Goal: Transaction & Acquisition: Book appointment/travel/reservation

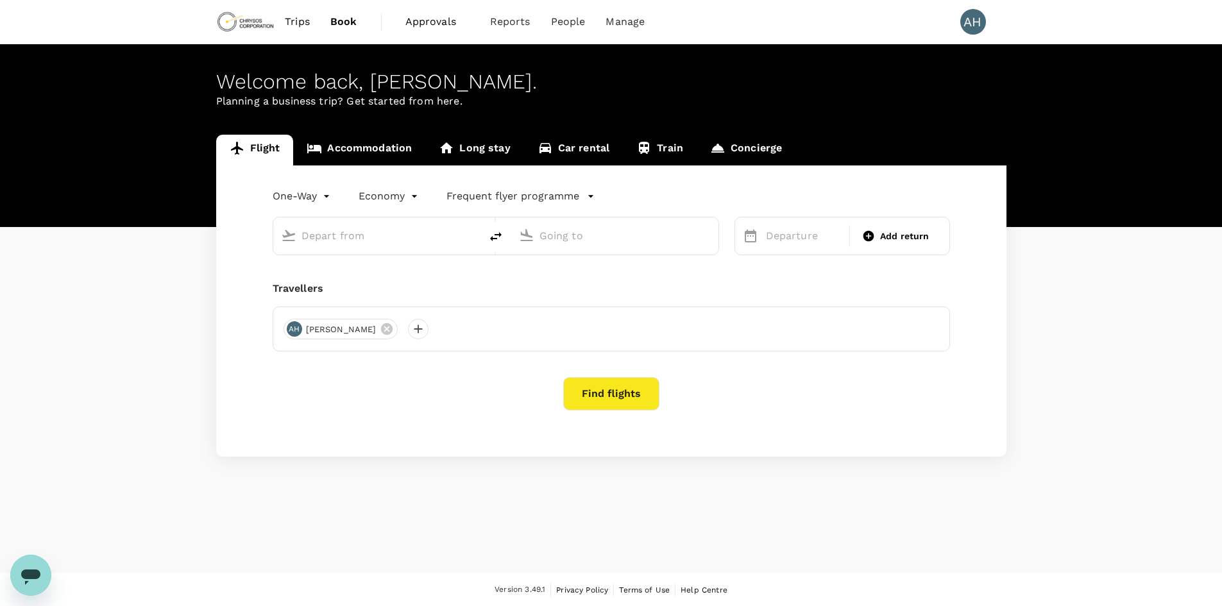
type input "Accra, [GEOGRAPHIC_DATA] (any)"
type input "Adelaide (ADL)"
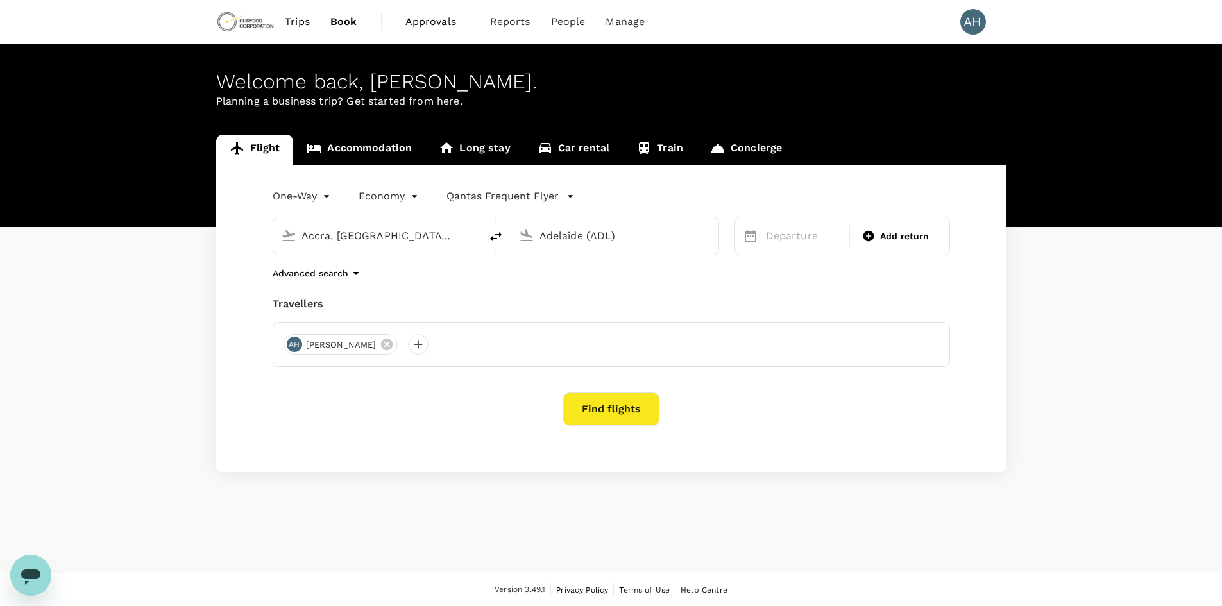
click at [360, 239] on input "Accra, [GEOGRAPHIC_DATA] (any)" at bounding box center [377, 236] width 152 height 20
click at [348, 288] on p "[GEOGRAPHIC_DATA]" at bounding box center [396, 286] width 226 height 13
type input "Adelaide (ADL)"
click at [312, 196] on body "Trips Book Approvals 0 Reports People Manage AH Welcome back , [PERSON_NAME] . …" at bounding box center [611, 303] width 1222 height 607
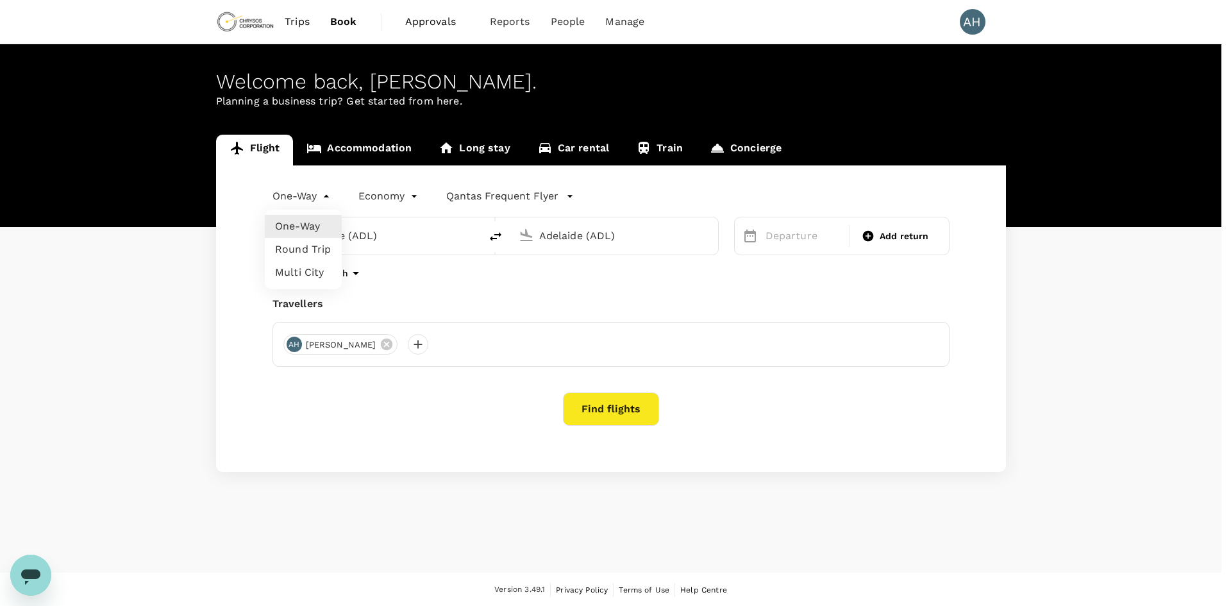
click at [309, 223] on li "One-Way" at bounding box center [303, 226] width 77 height 23
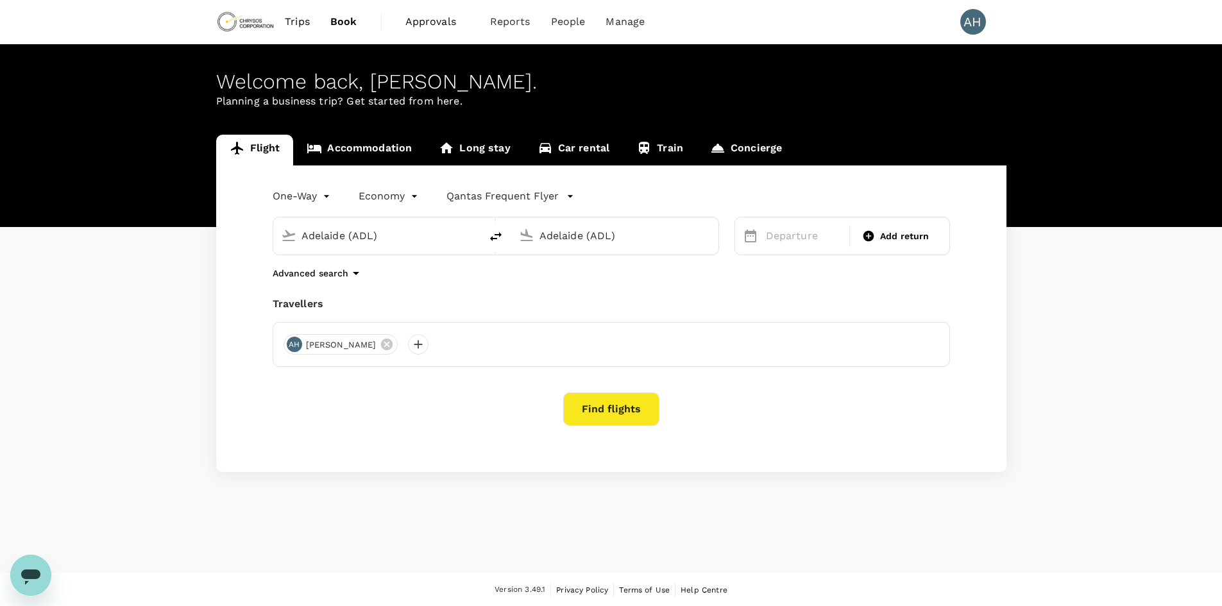
click at [573, 238] on input "Adelaide (ADL)" at bounding box center [615, 236] width 152 height 20
click at [600, 262] on p "Abidjan, Cote D'ivoire" at bounding box center [634, 261] width 257 height 13
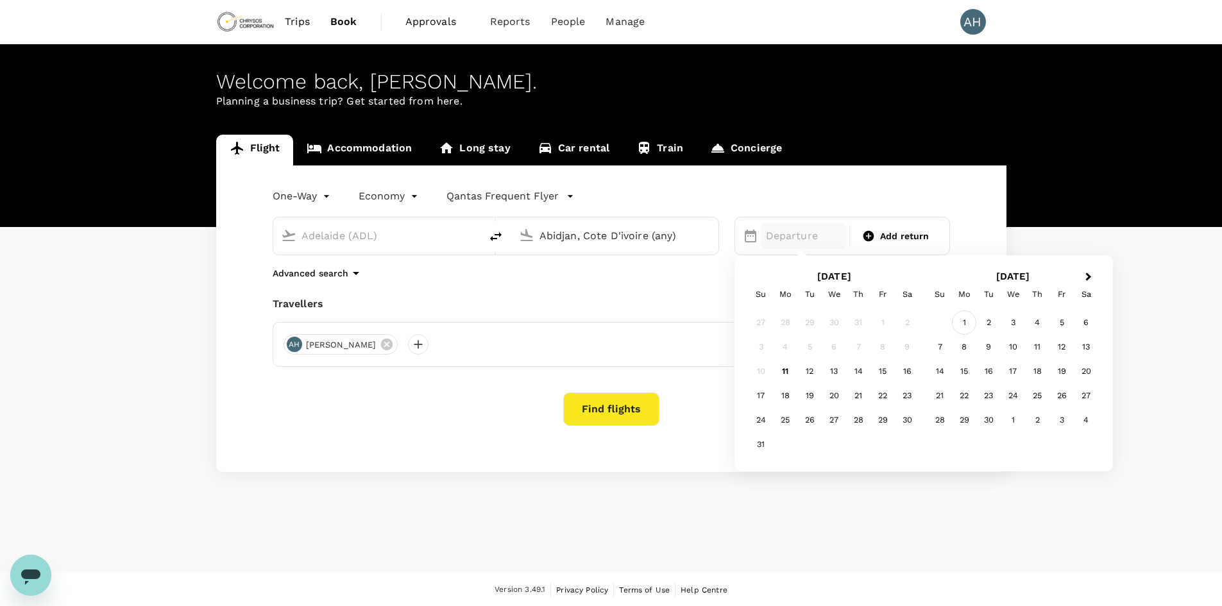
type input "Abidjan, Cote D'ivoire (any)"
click at [962, 324] on div "1" at bounding box center [964, 322] width 24 height 24
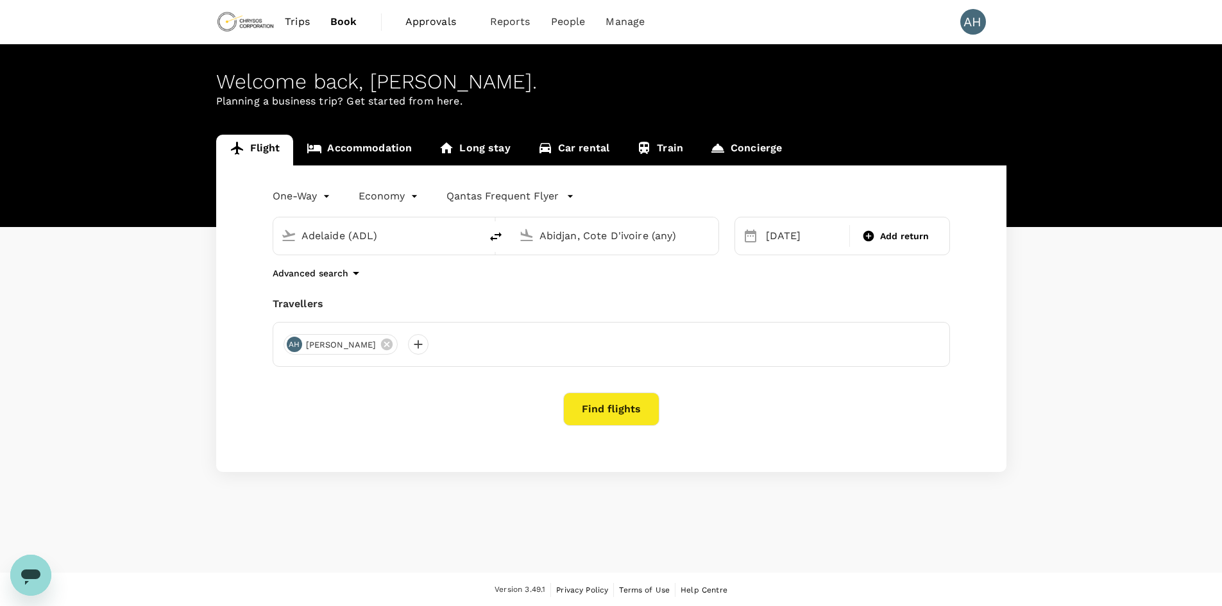
click at [606, 412] on button "Find flights" at bounding box center [611, 408] width 96 height 33
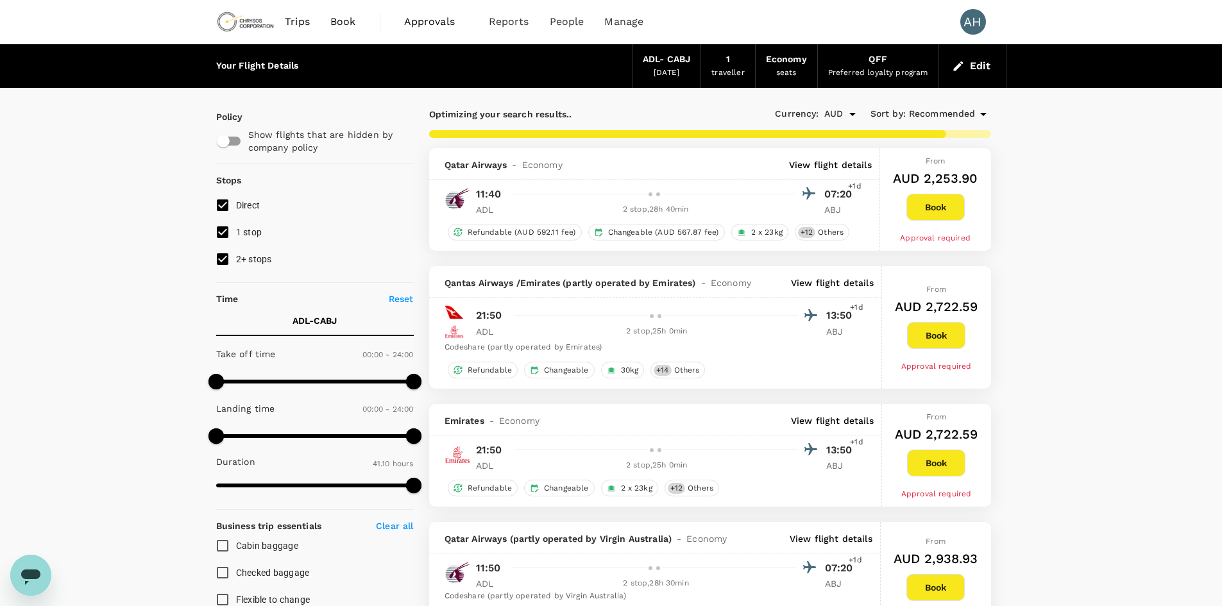
type input "3905"
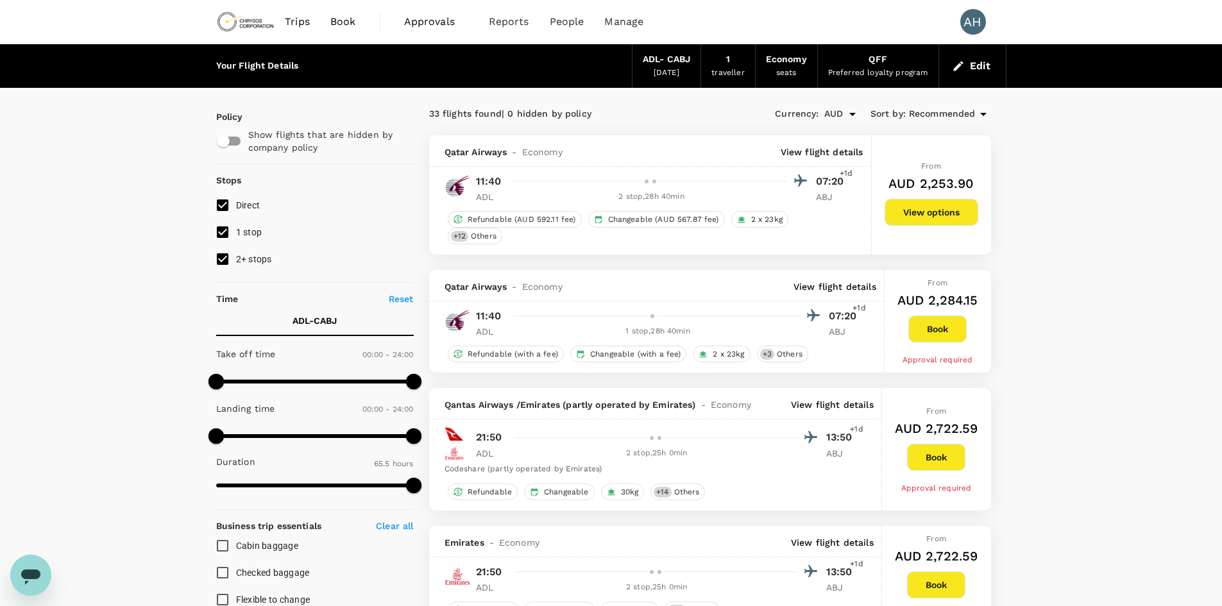
click at [932, 335] on button "Book" at bounding box center [937, 329] width 58 height 27
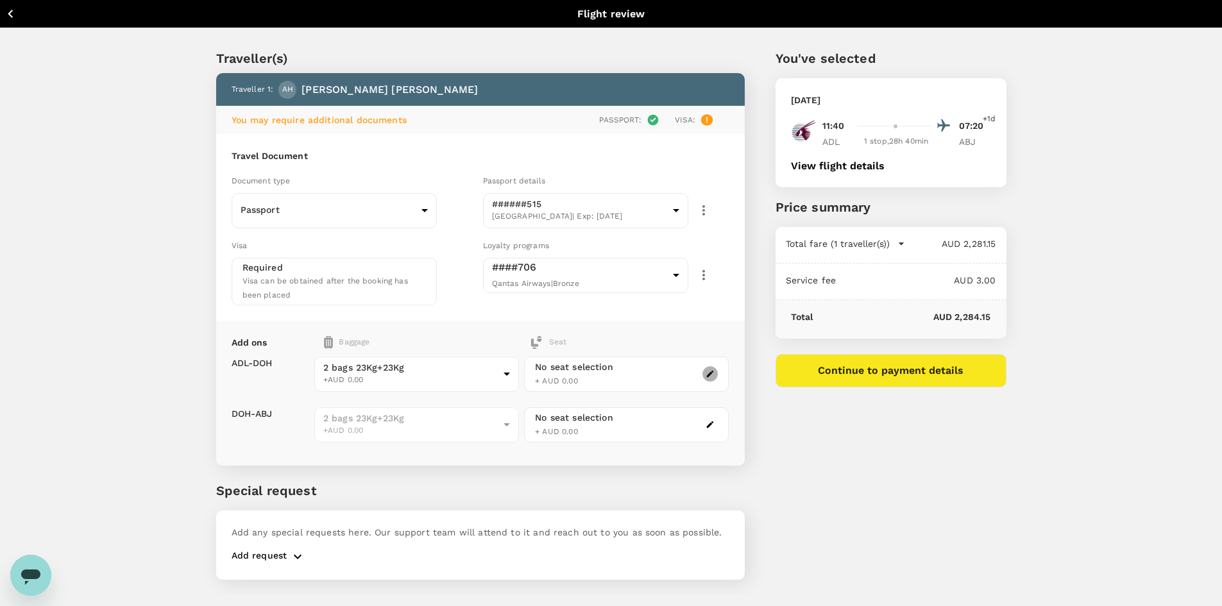
click at [708, 377] on icon "button" at bounding box center [710, 374] width 7 height 7
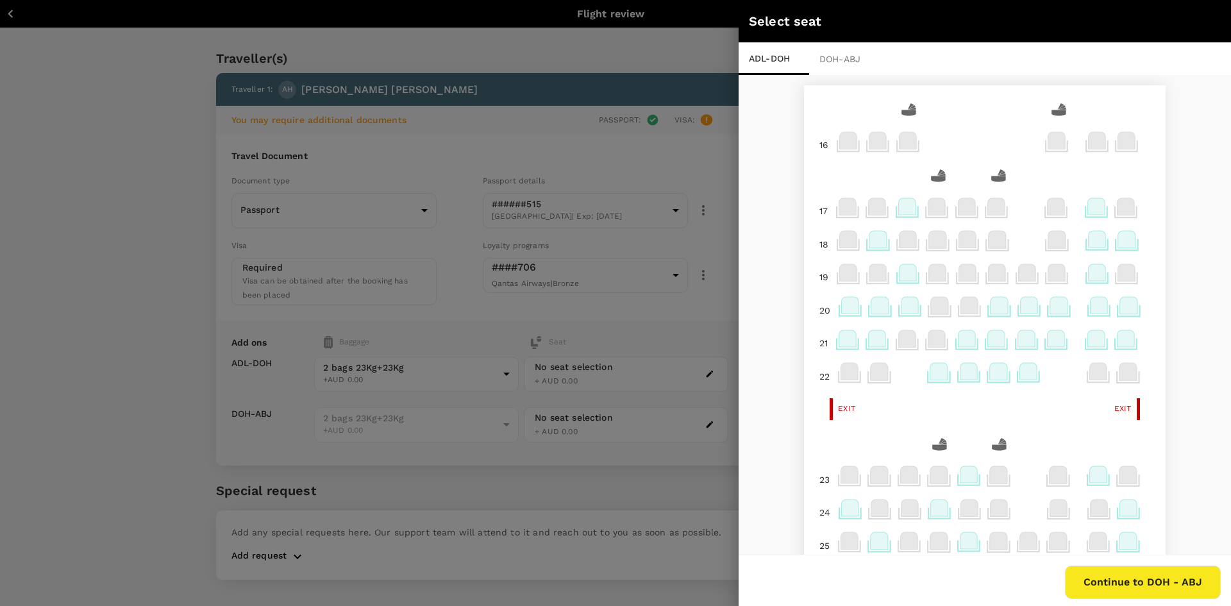
click at [1087, 62] on div "ADL - DOH DOH - ABJ" at bounding box center [985, 59] width 493 height 32
click at [881, 22] on div "Select seat" at bounding box center [974, 21] width 450 height 21
click at [845, 58] on div "DOH - ABJ" at bounding box center [844, 59] width 71 height 32
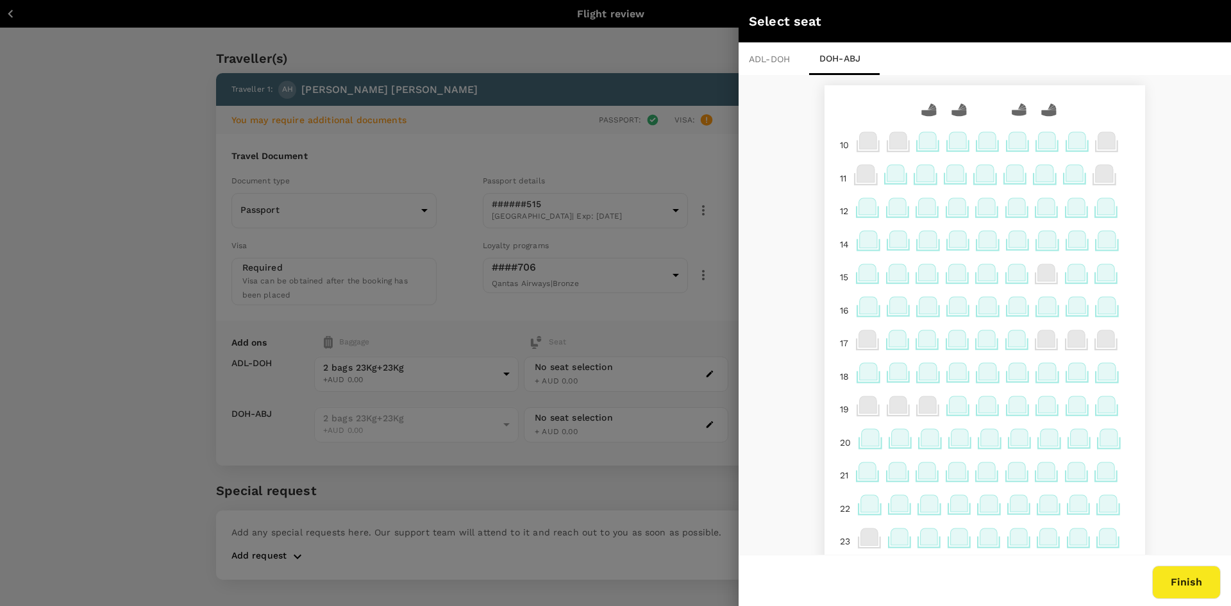
click at [1187, 584] on button "Finish" at bounding box center [1186, 582] width 69 height 33
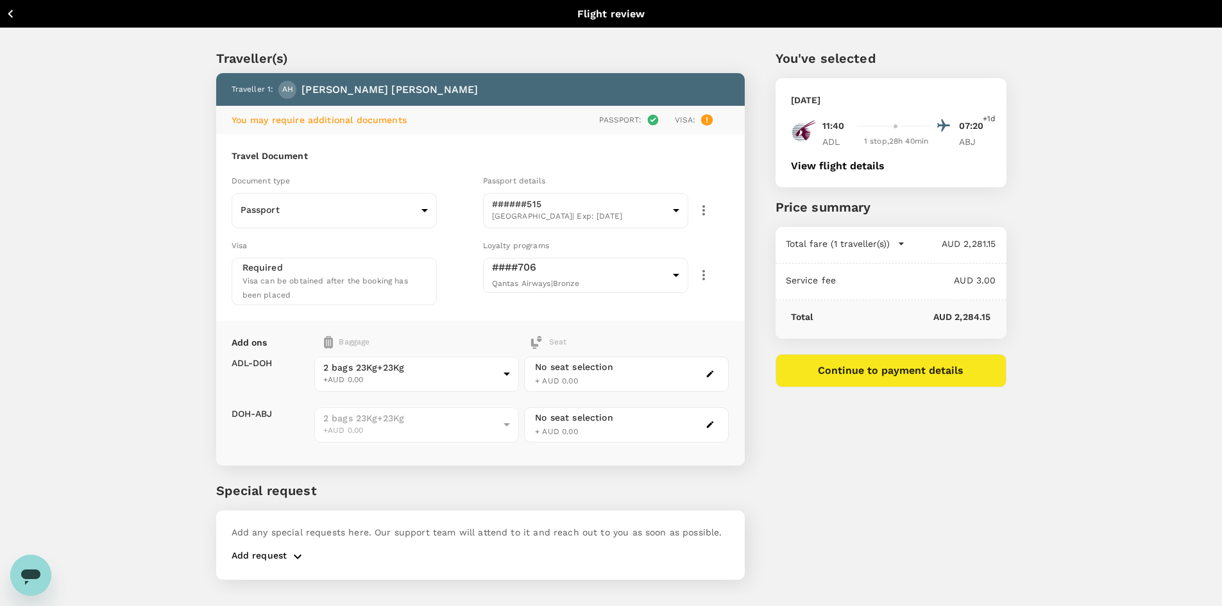
scroll to position [35, 0]
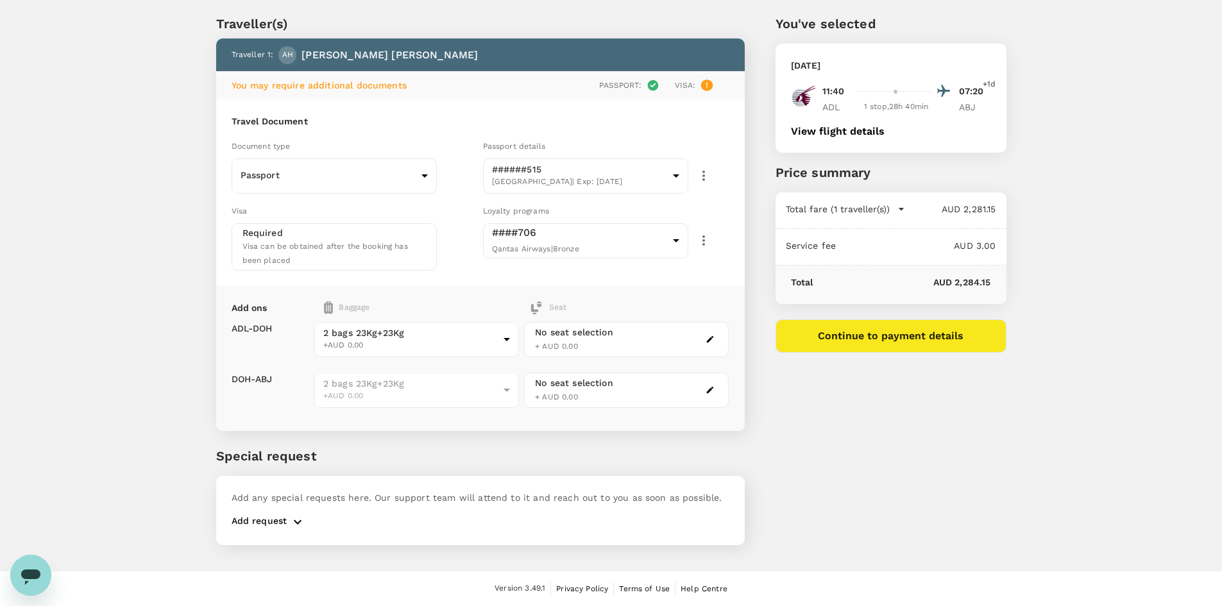
click at [260, 522] on p "Add request" at bounding box center [260, 521] width 56 height 15
click at [292, 521] on icon "button" at bounding box center [297, 521] width 15 height 15
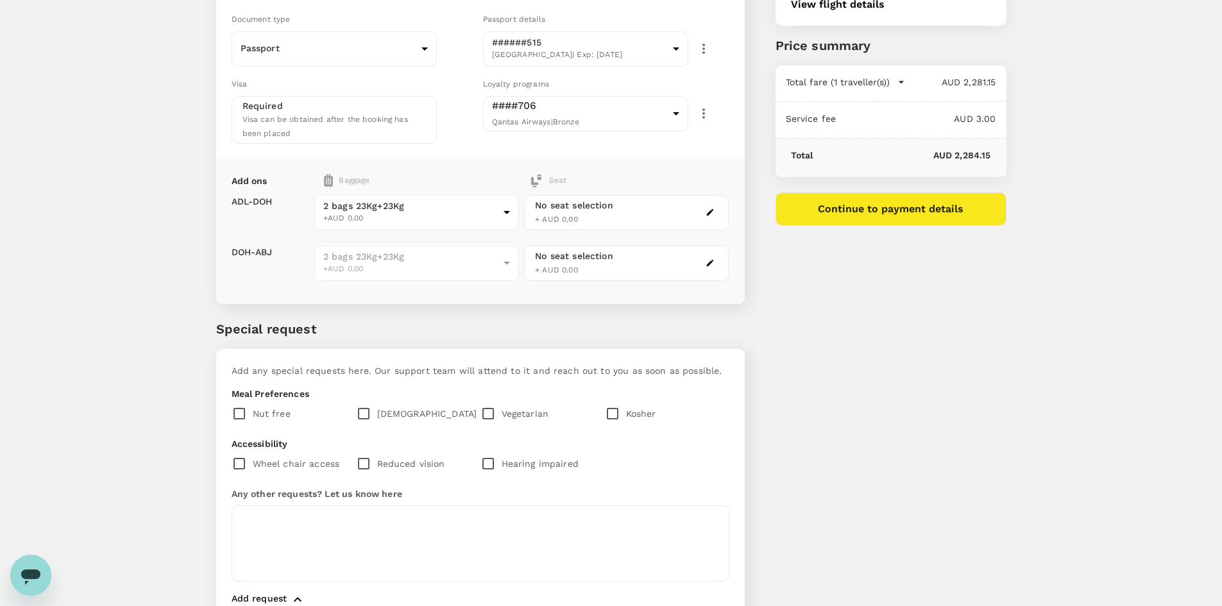
scroll to position [228, 0]
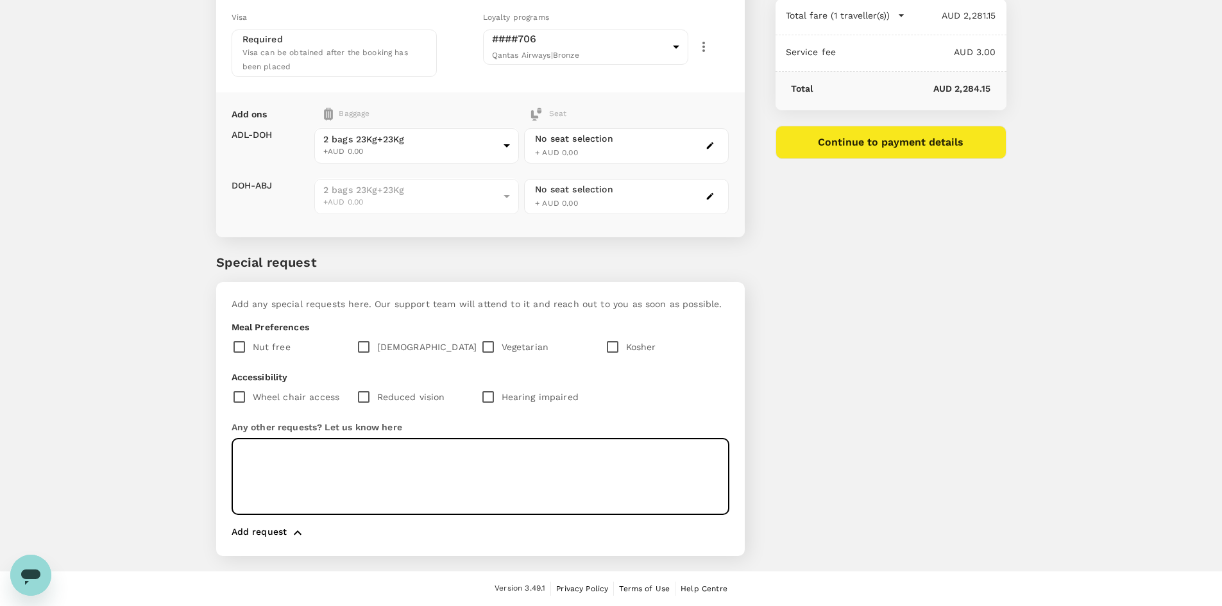
click at [317, 466] on textarea at bounding box center [481, 477] width 498 height 76
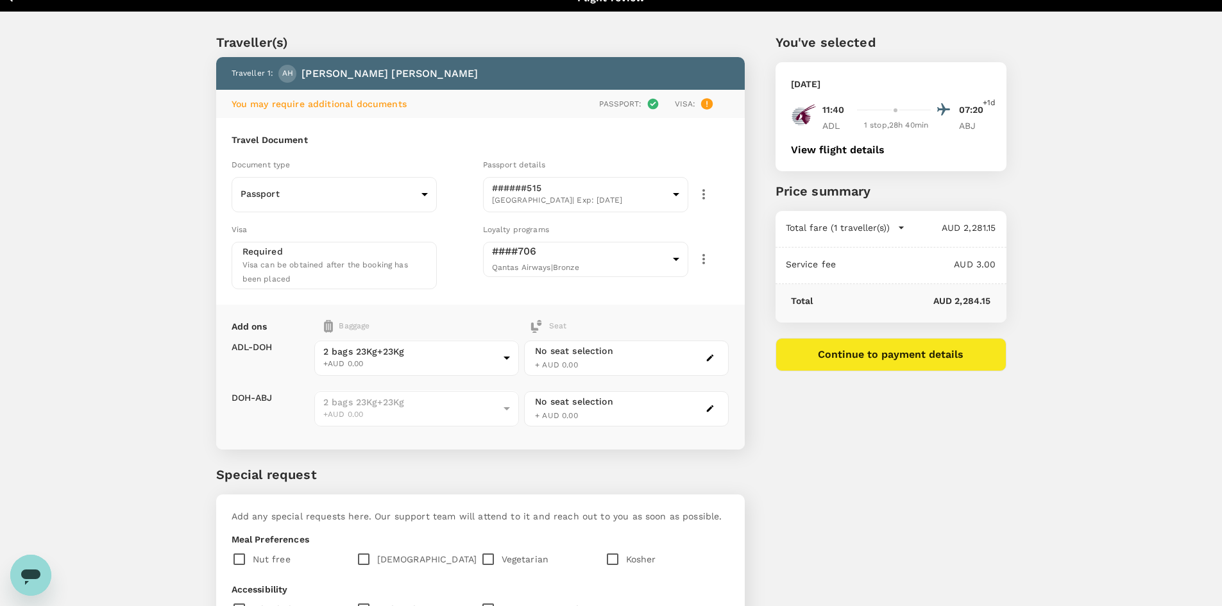
scroll to position [0, 0]
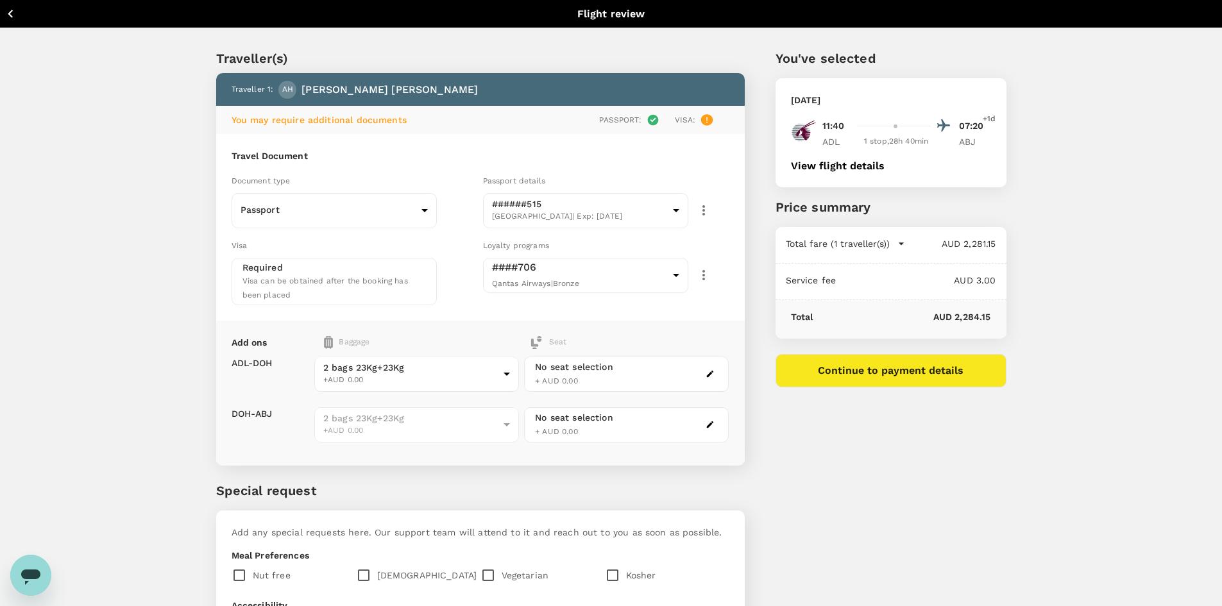
type textarea "Aisle seat please"
click at [891, 382] on button "Continue to payment details" at bounding box center [890, 370] width 231 height 33
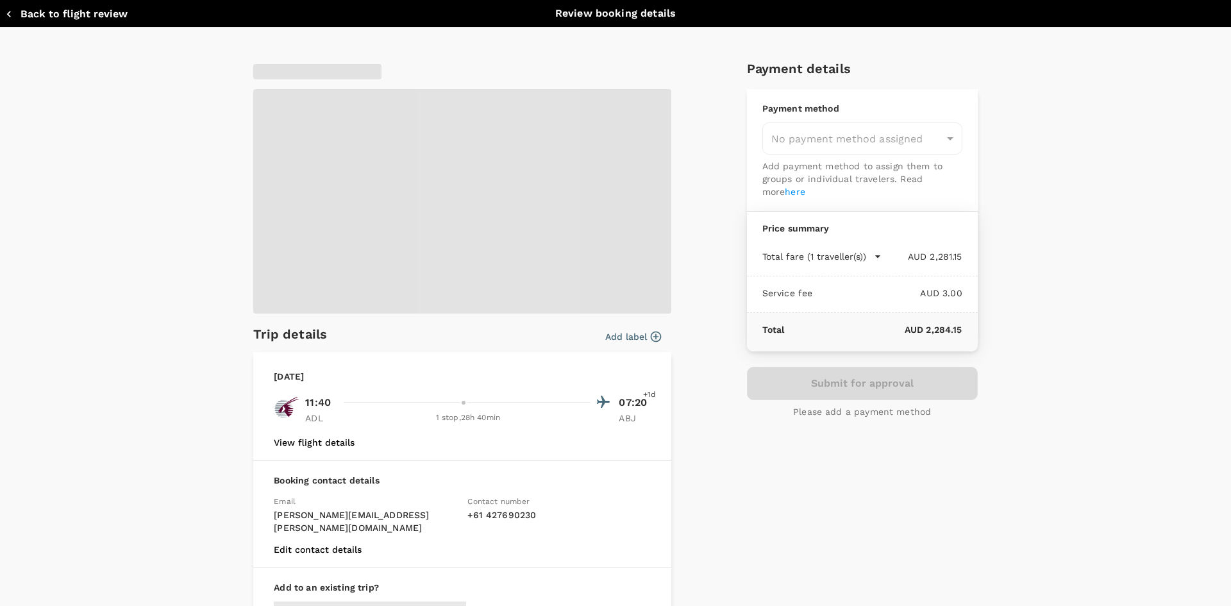
type input "9c4289b1-14a3-4119-8736-521306e5ca8f"
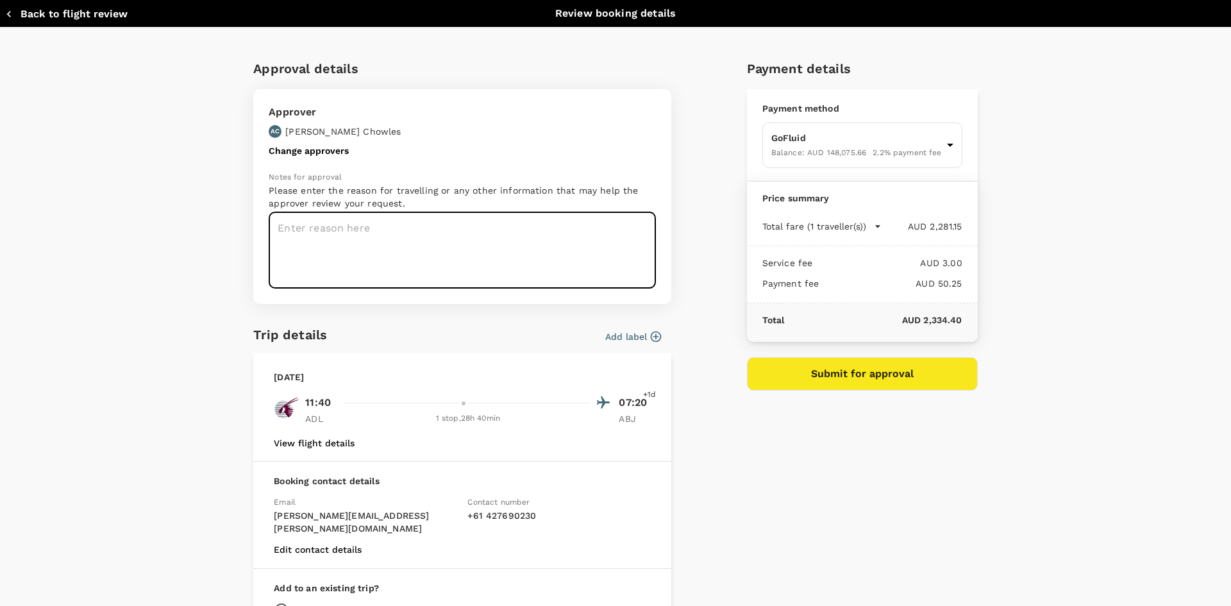
click at [397, 235] on textarea at bounding box center [462, 250] width 387 height 76
drag, startPoint x: 583, startPoint y: 226, endPoint x: 35, endPoint y: 214, distance: 548.5
click at [35, 214] on div "Approval details Approver AC [PERSON_NAME] Change approvers Notes for approval …" at bounding box center [615, 378] width 1231 height 701
type textarea "Visiting customer sites in [GEOGRAPHIC_DATA], [GEOGRAPHIC_DATA] and [GEOGRAPHIC…"
click at [895, 376] on button "Submit for approval" at bounding box center [862, 373] width 231 height 33
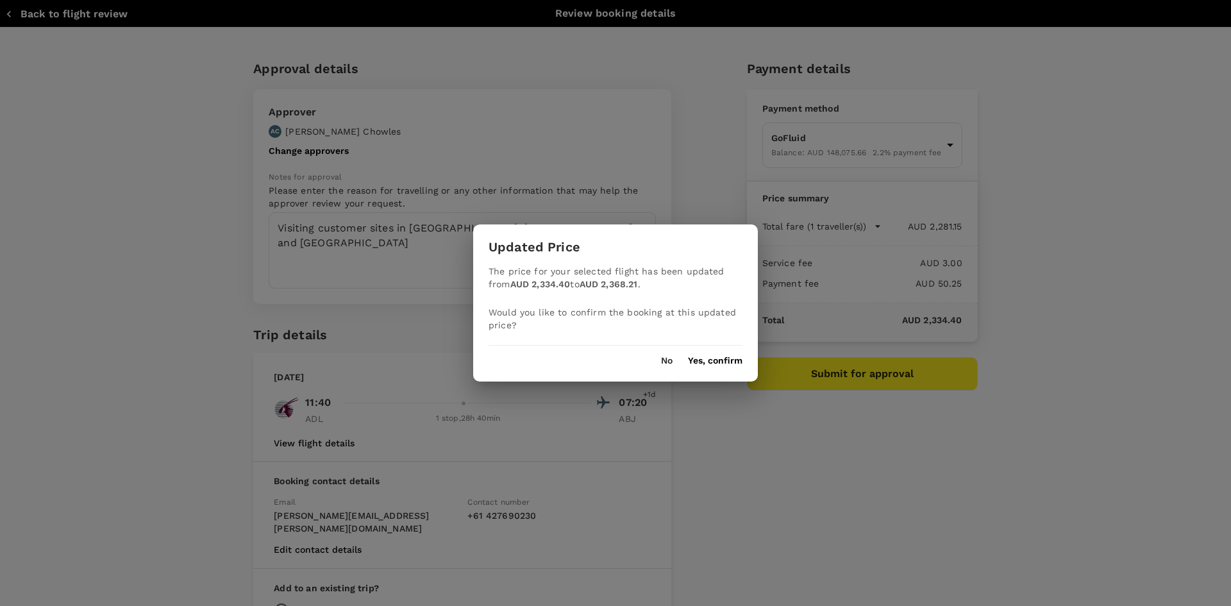
click at [716, 360] on button "Yes, confirm" at bounding box center [715, 361] width 55 height 10
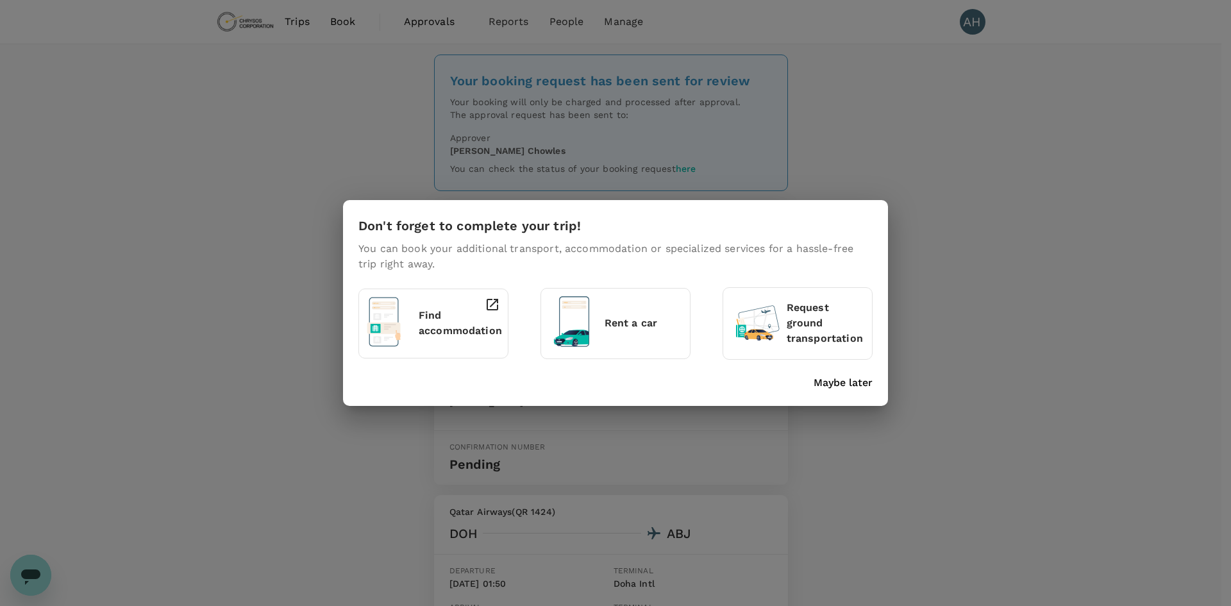
click at [856, 382] on p "Maybe later" at bounding box center [843, 382] width 59 height 15
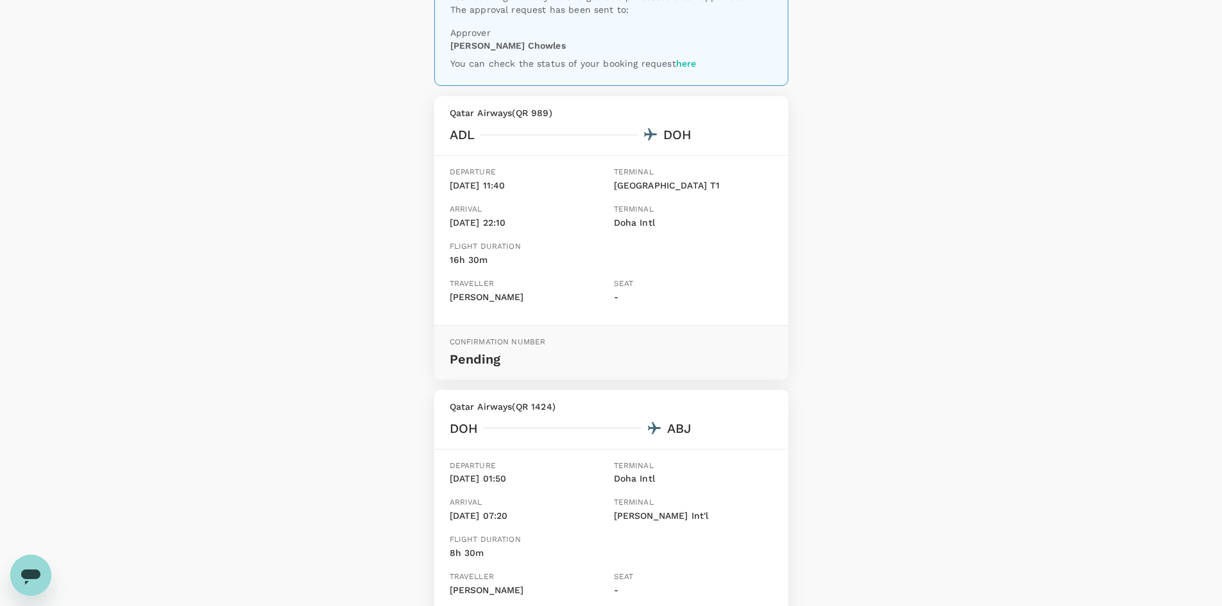
scroll to position [128, 0]
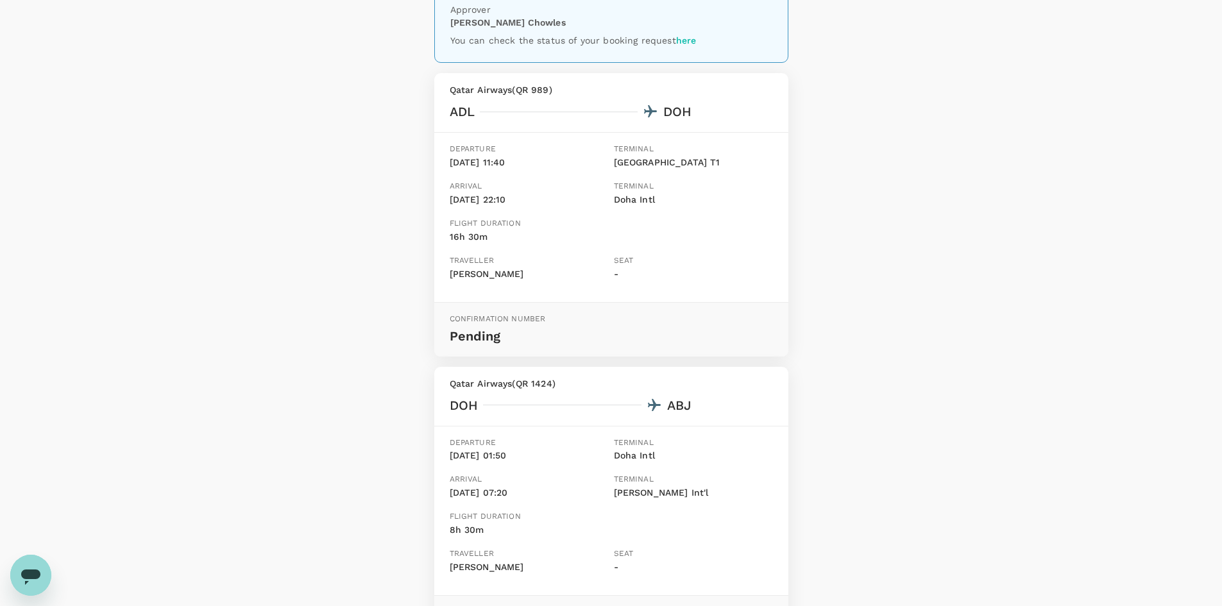
drag, startPoint x: 485, startPoint y: 203, endPoint x: 505, endPoint y: 199, distance: 20.2
click at [505, 199] on p "[DATE] 22:10" at bounding box center [529, 200] width 159 height 14
drag, startPoint x: 484, startPoint y: 495, endPoint x: 512, endPoint y: 494, distance: 28.9
click at [512, 494] on p "[DATE] 07:20" at bounding box center [529, 493] width 159 height 14
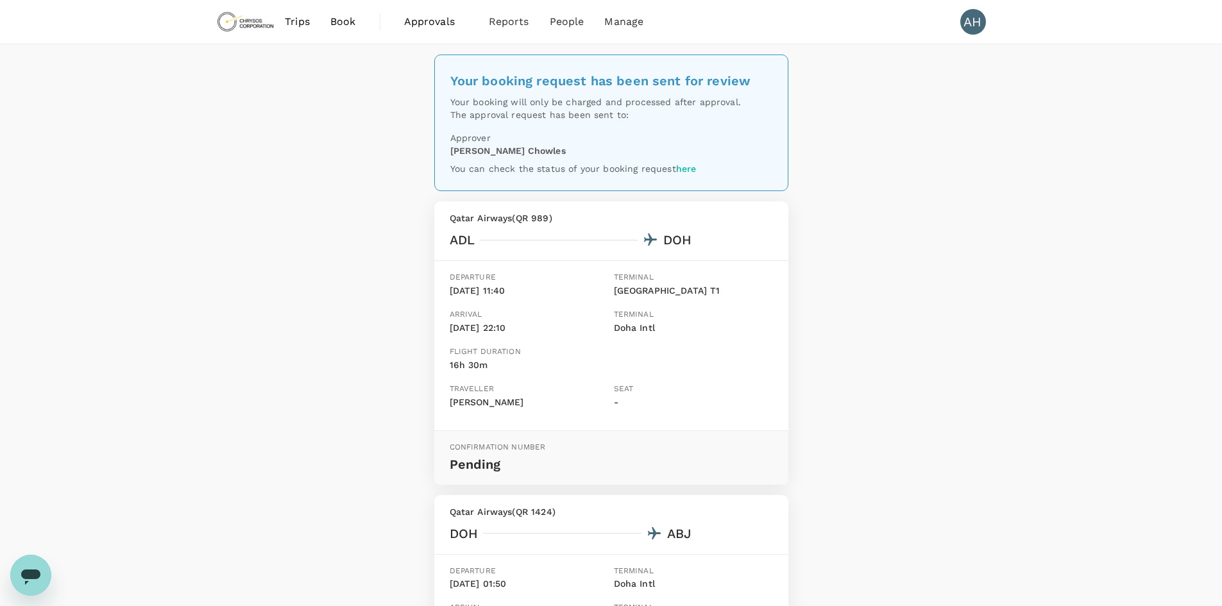
click at [344, 19] on span "Book" at bounding box center [343, 21] width 26 height 15
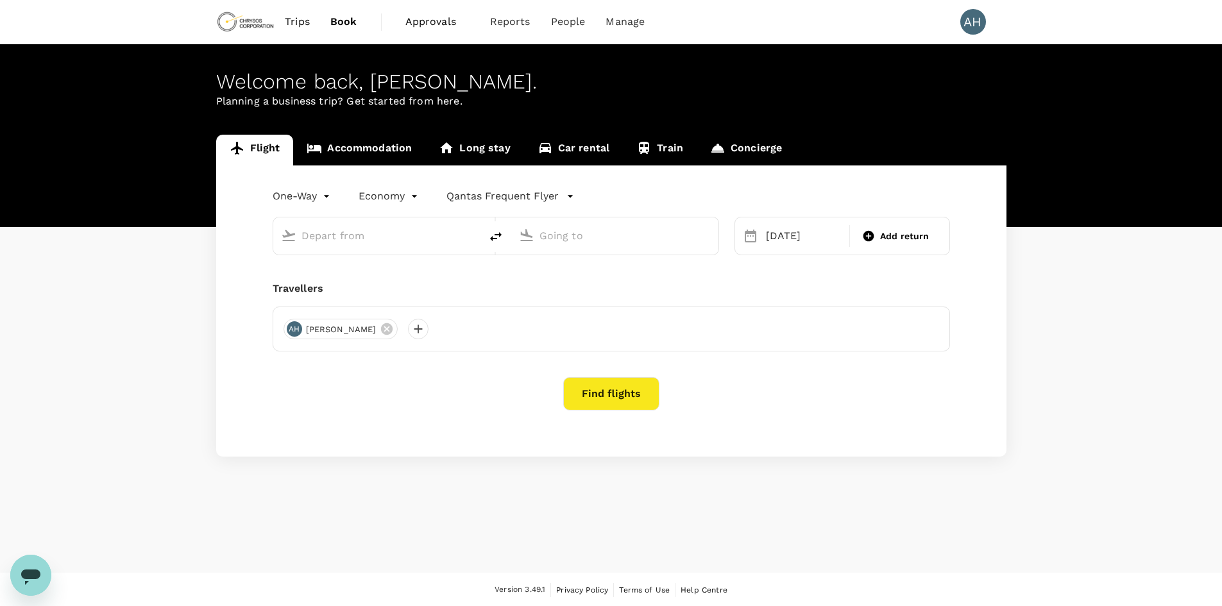
type input "Adelaide (ADL)"
type input "Abidjan, Cote D'ivoire (any)"
type input "Adelaide (ADL)"
type input "Abidjan, Cote D'ivoire (any)"
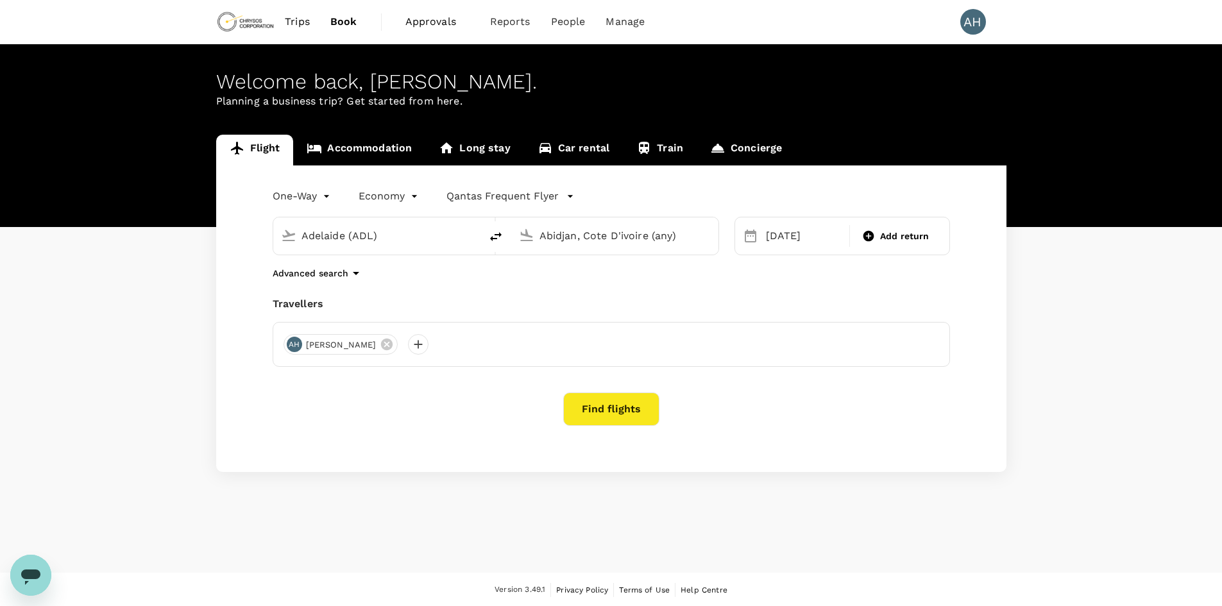
drag, startPoint x: 385, startPoint y: 239, endPoint x: 296, endPoint y: 240, distance: 88.5
click at [296, 240] on div "Adelaide (ADL)" at bounding box center [384, 234] width 176 height 26
click at [502, 195] on p "Qantas Frequent Flyer" at bounding box center [502, 196] width 112 height 15
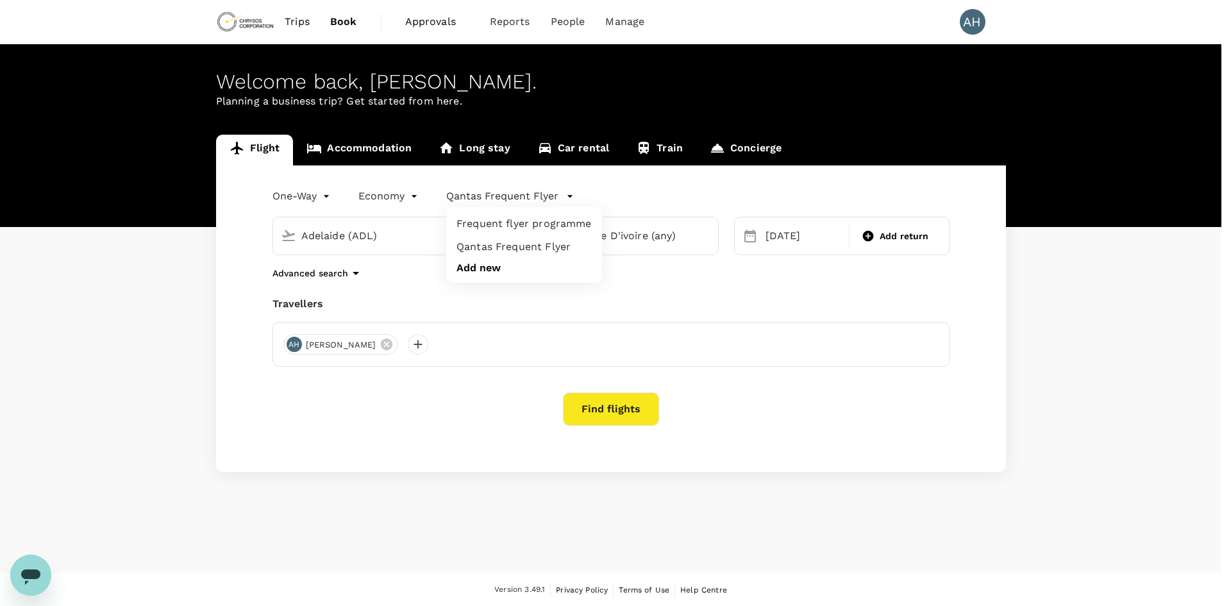
click at [400, 244] on div at bounding box center [615, 303] width 1231 height 606
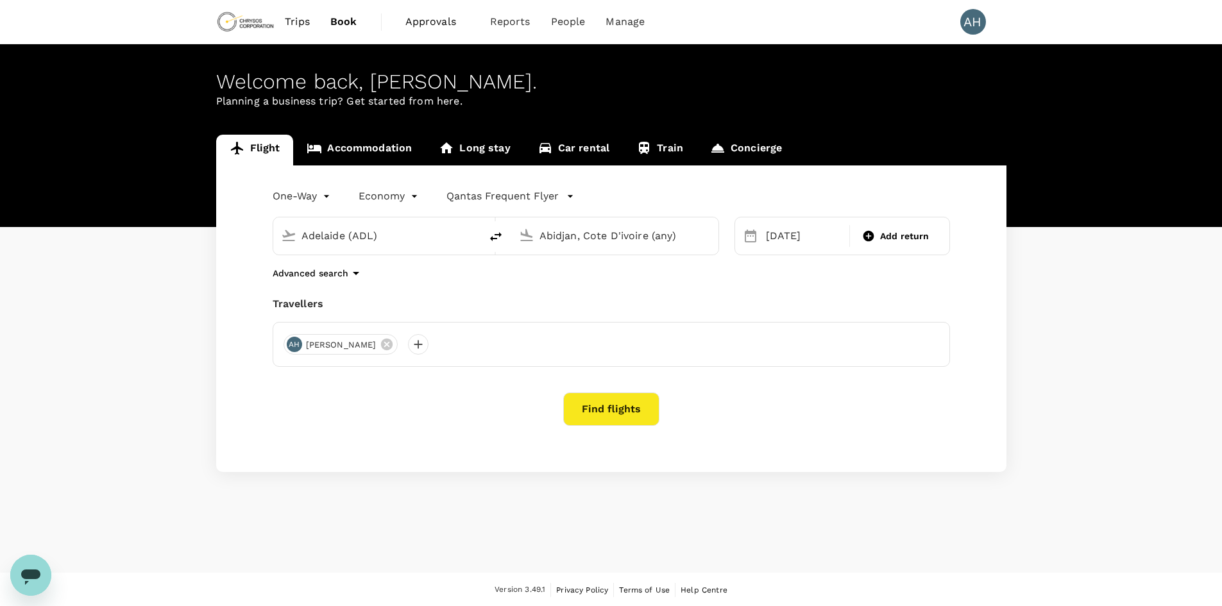
drag, startPoint x: 396, startPoint y: 234, endPoint x: 297, endPoint y: 237, distance: 99.4
click at [297, 237] on div "Adelaide (ADL)" at bounding box center [384, 234] width 176 height 26
click at [497, 198] on p "Qantas Frequent Flyer" at bounding box center [502, 196] width 112 height 15
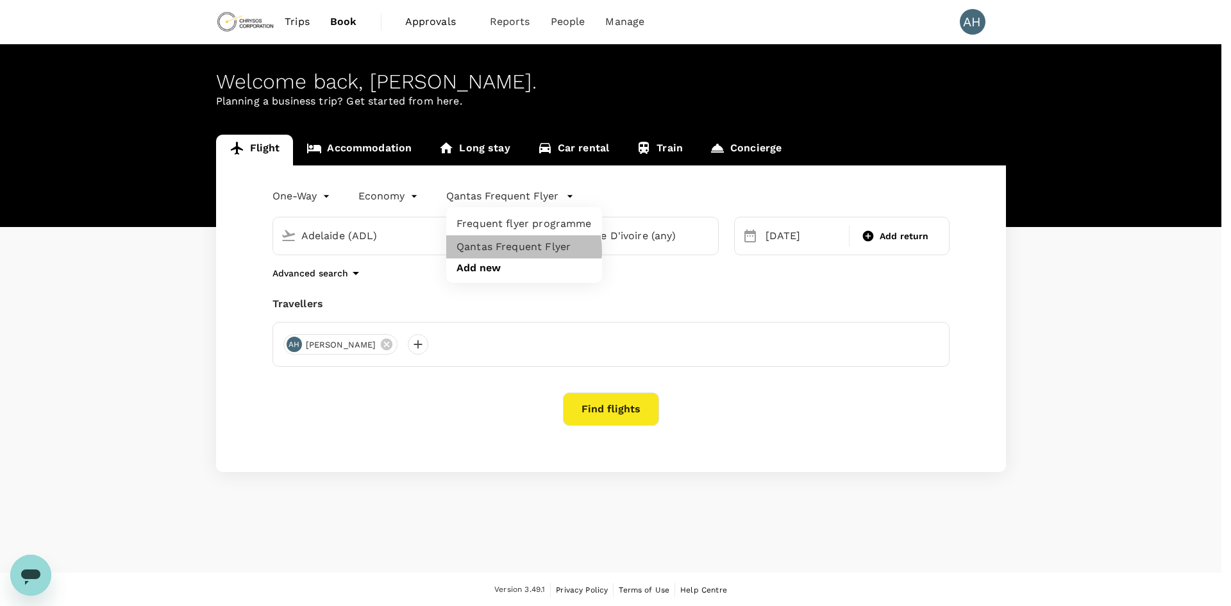
click at [508, 251] on li "Qantas Frequent Flyer" at bounding box center [524, 246] width 156 height 23
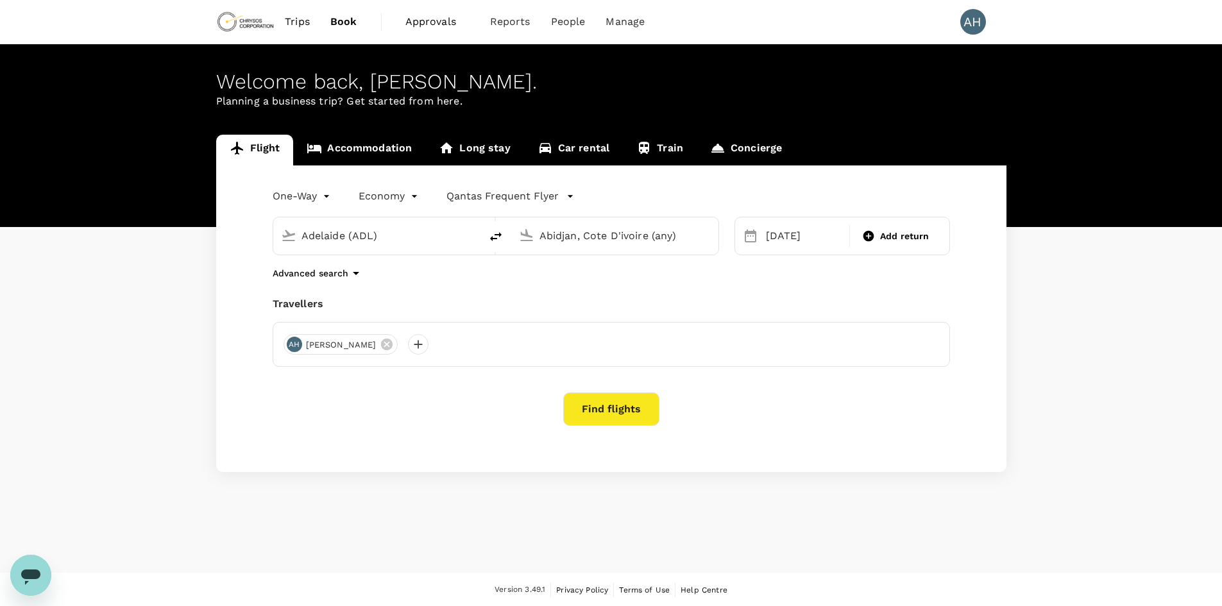
click at [383, 238] on input "Adelaide (ADL)" at bounding box center [377, 236] width 152 height 20
drag, startPoint x: 382, startPoint y: 238, endPoint x: 265, endPoint y: 229, distance: 117.7
click at [265, 229] on div "Adelaide (ADL) [GEOGRAPHIC_DATA], Cote D'ivoire (any)" at bounding box center [488, 228] width 462 height 54
type input "h"
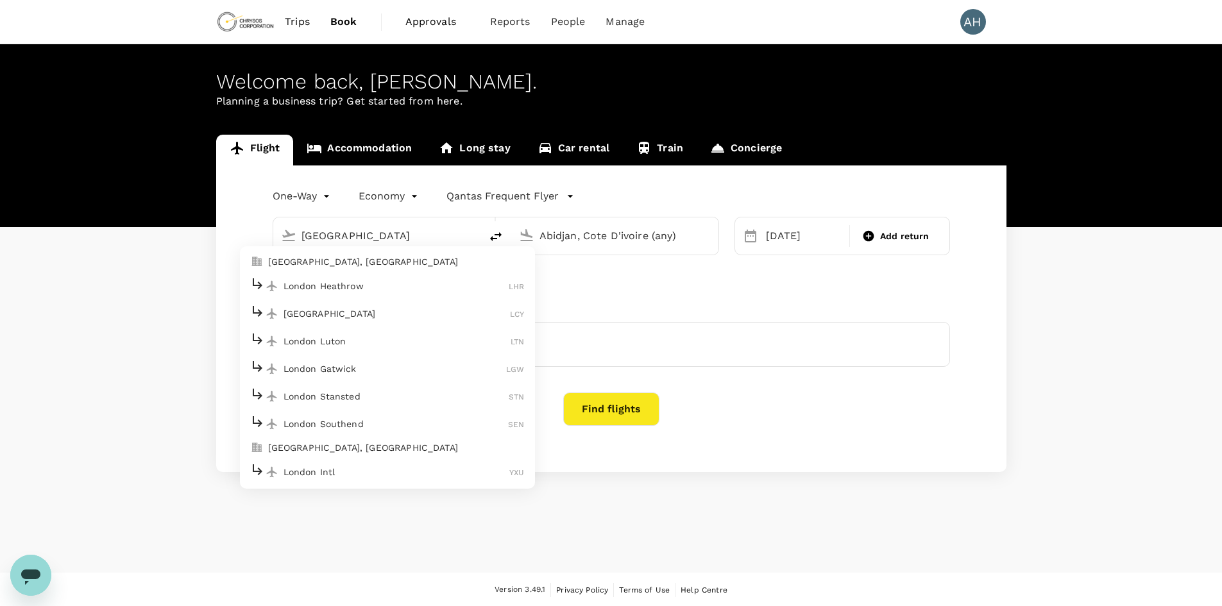
click at [369, 287] on p "London Heathrow" at bounding box center [396, 286] width 226 height 13
type input "London Heathrow (LHR)"
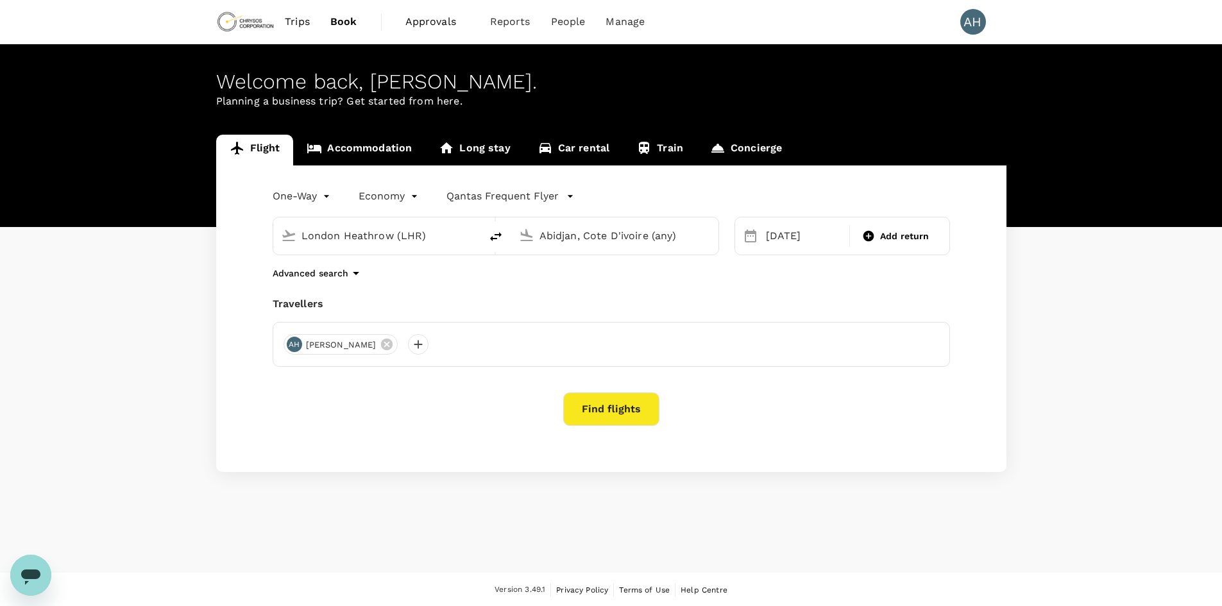
click at [587, 238] on input "Abidjan, Cote D'ivoire (any)" at bounding box center [615, 236] width 152 height 20
click at [584, 285] on p "[GEOGRAPHIC_DATA]" at bounding box center [634, 286] width 226 height 13
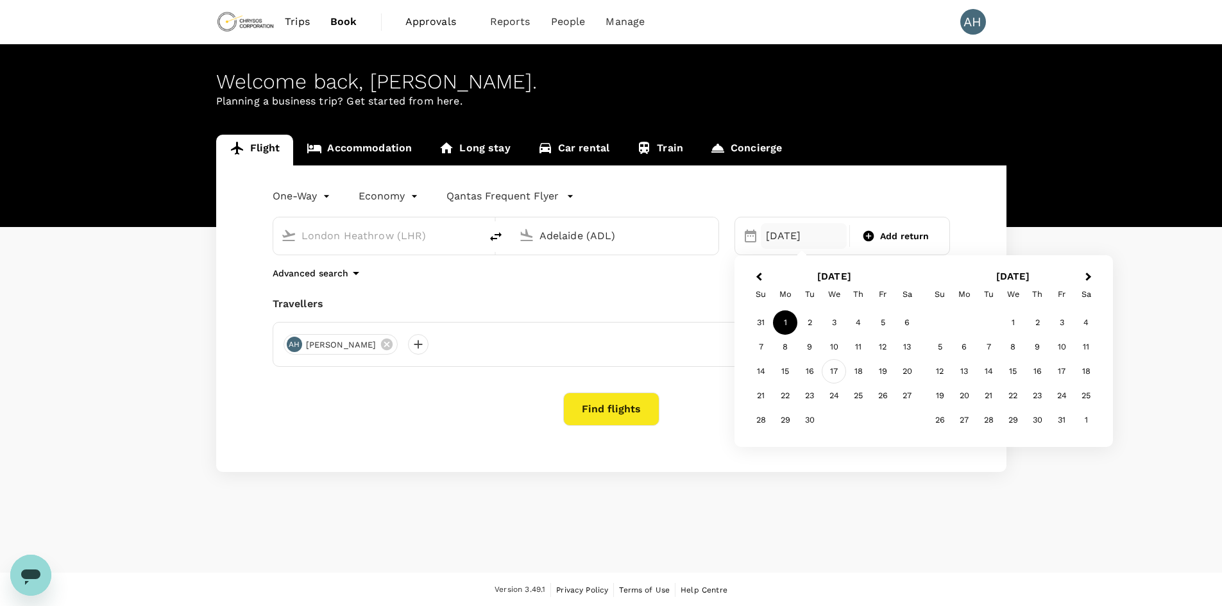
type input "Adelaide (ADL)"
click at [841, 373] on div "17" at bounding box center [834, 371] width 24 height 24
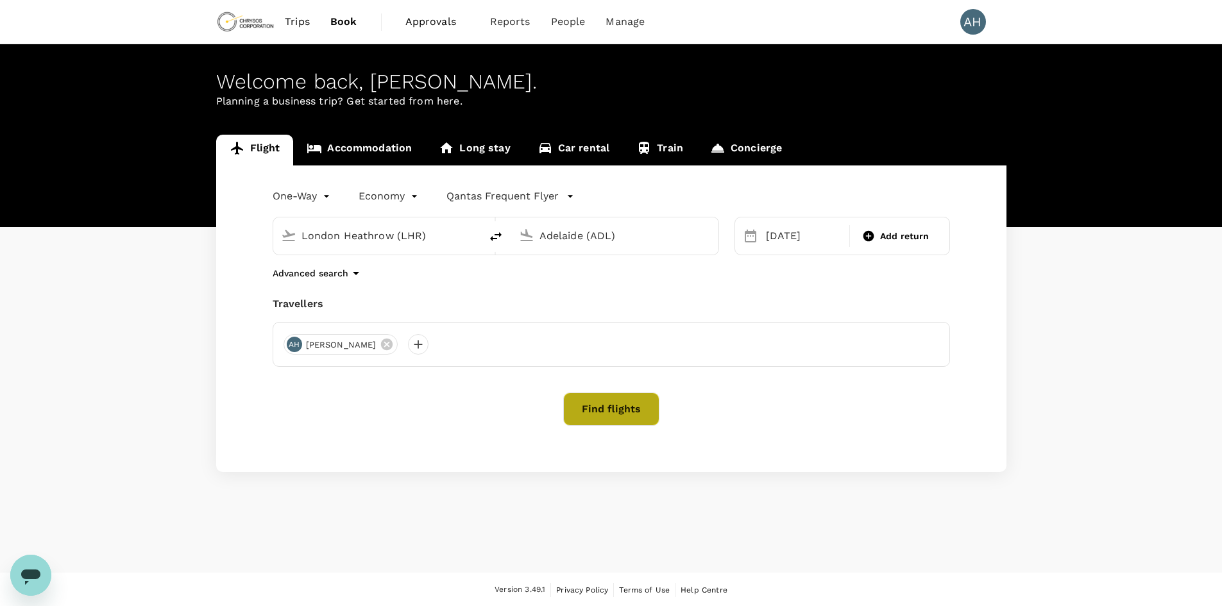
click at [614, 409] on button "Find flights" at bounding box center [611, 408] width 96 height 33
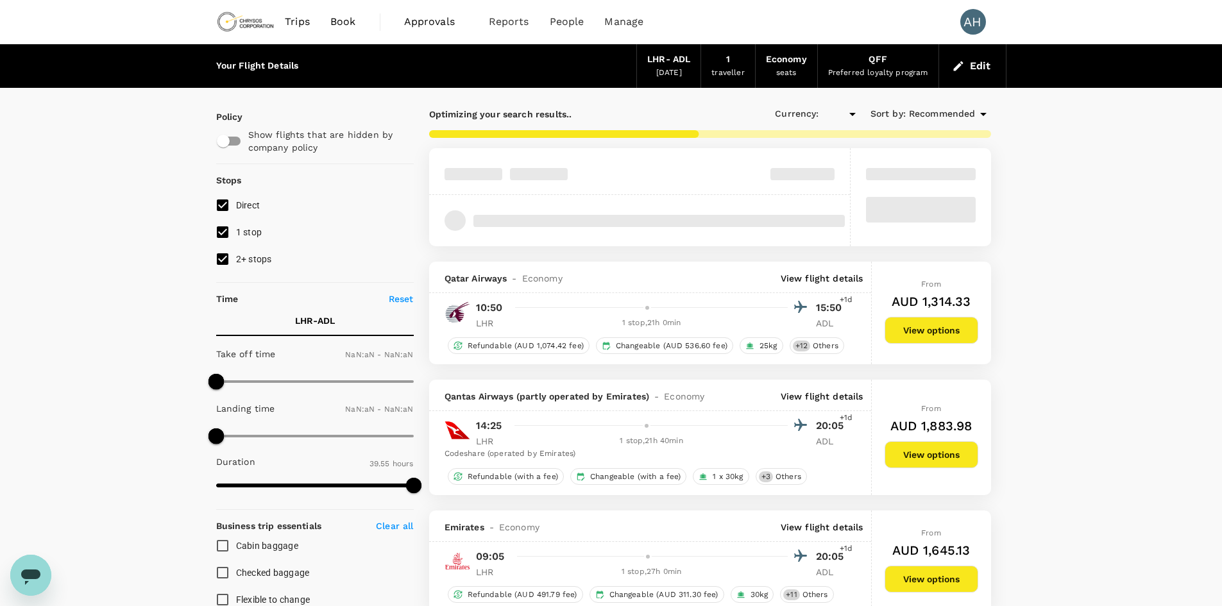
type input "AUD"
type input "1440"
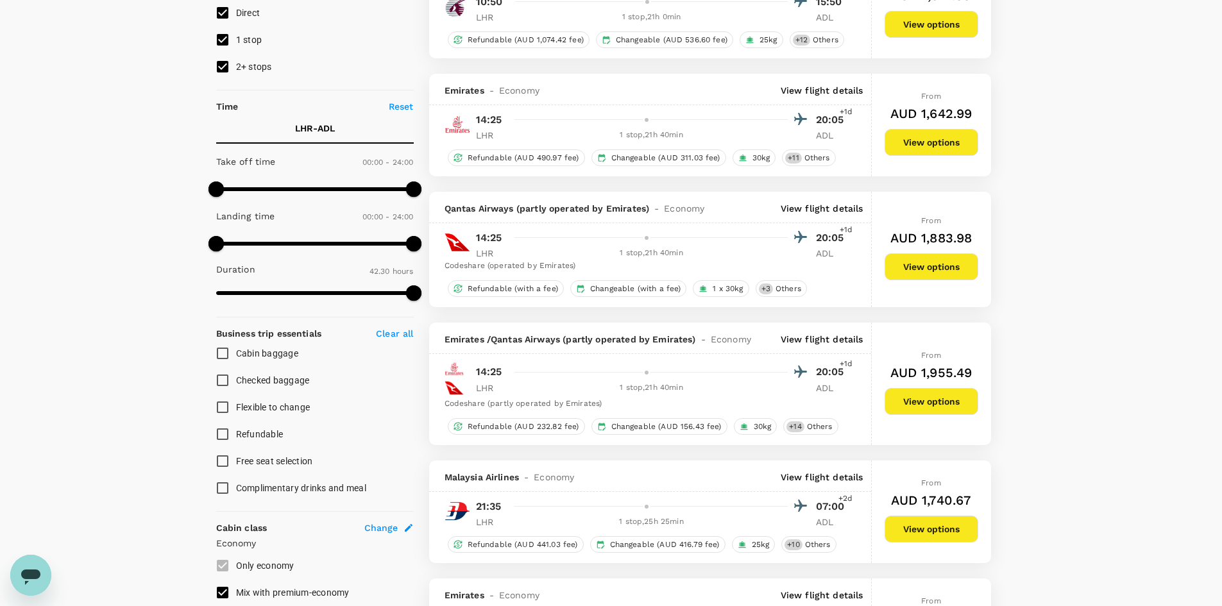
scroll to position [257, 0]
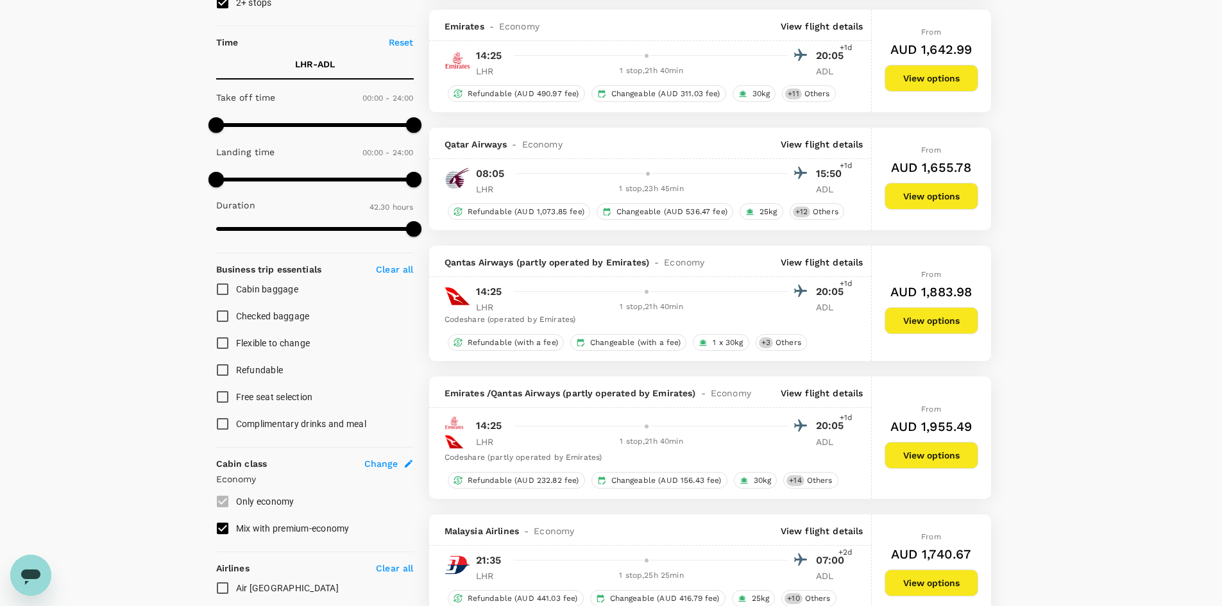
type input "2895"
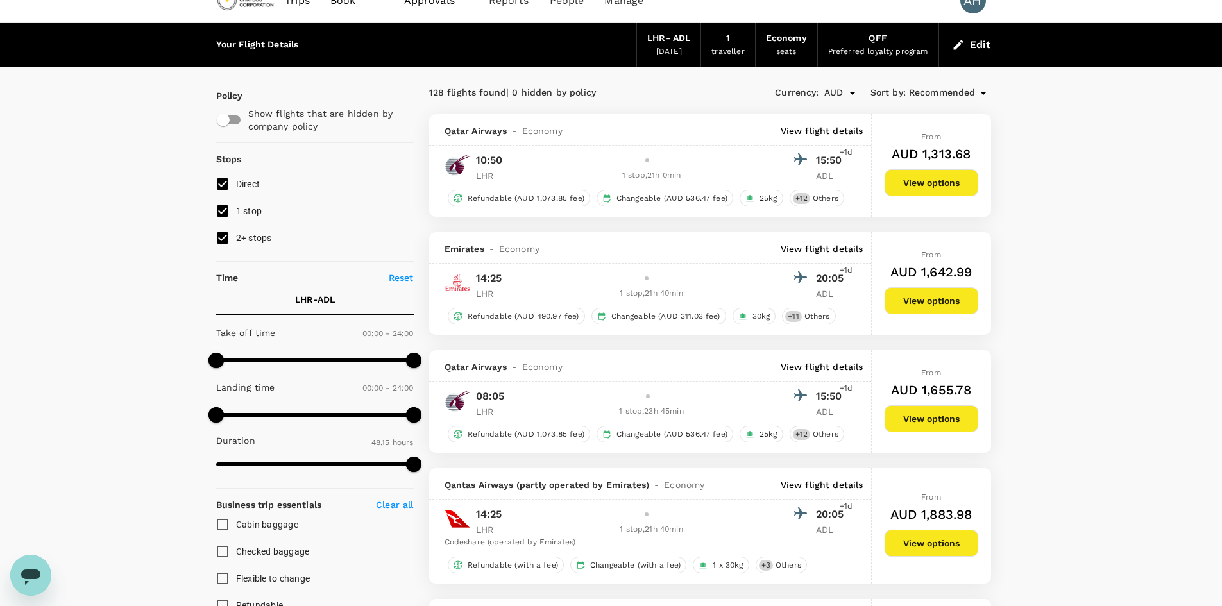
scroll to position [0, 0]
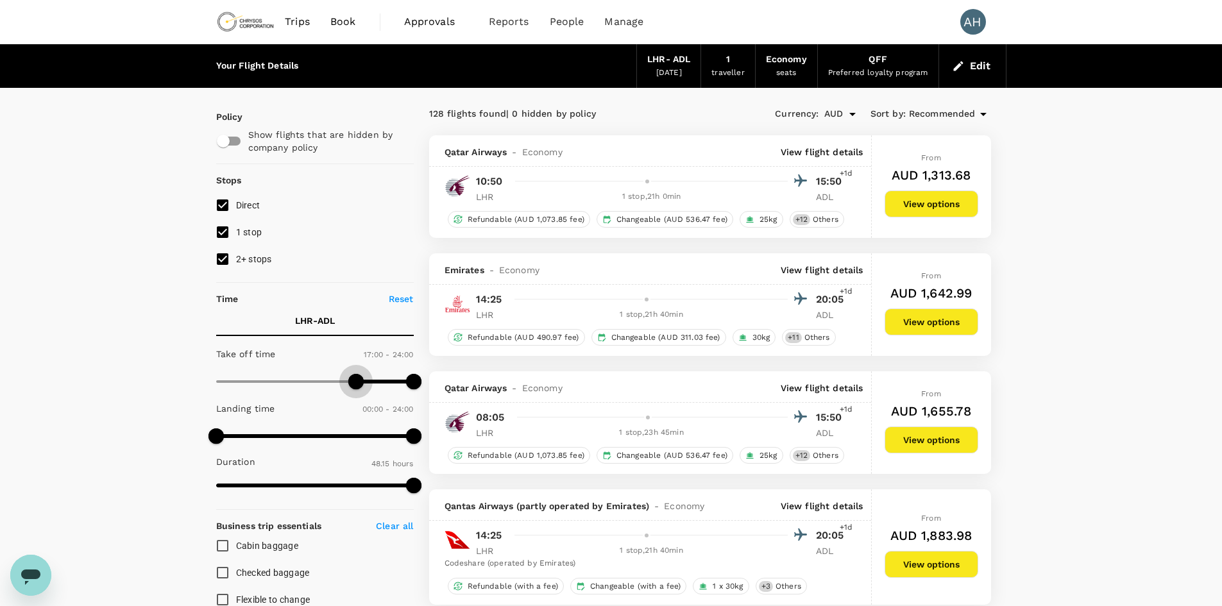
type input "1080"
drag, startPoint x: 217, startPoint y: 382, endPoint x: 362, endPoint y: 377, distance: 145.0
click at [362, 377] on span at bounding box center [364, 381] width 15 height 15
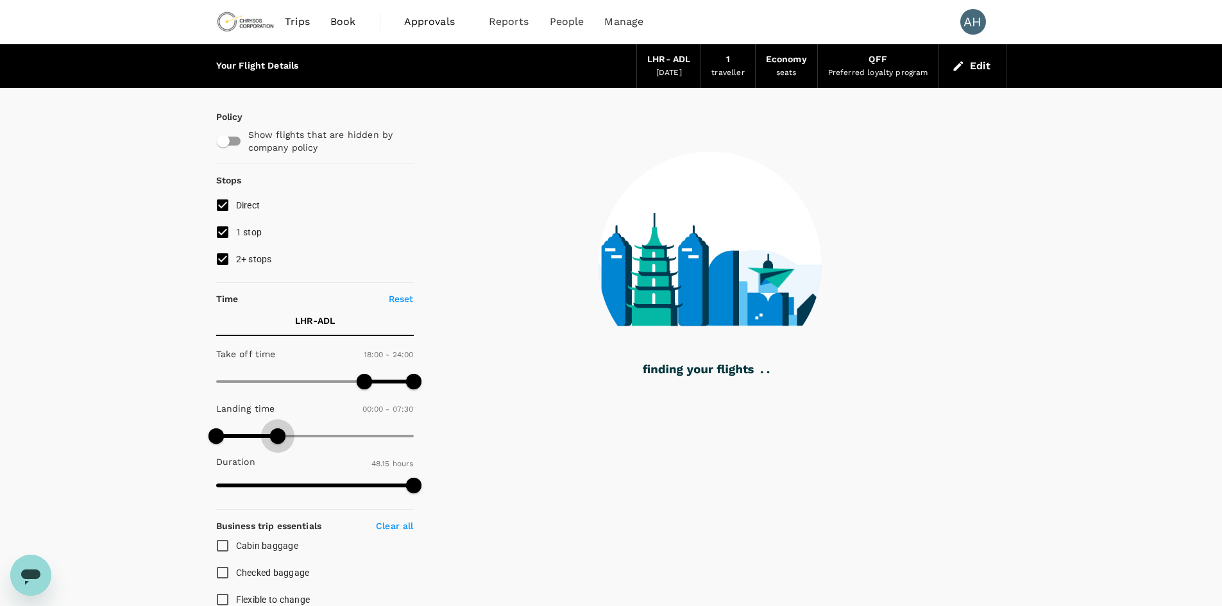
type input "480"
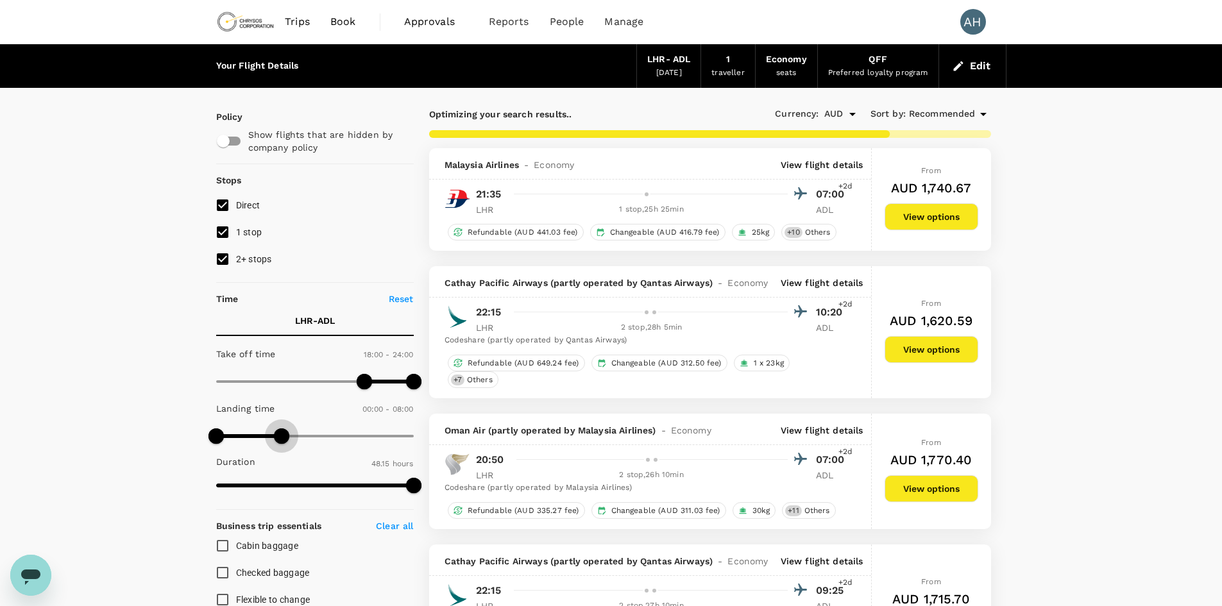
drag, startPoint x: 413, startPoint y: 435, endPoint x: 280, endPoint y: 437, distance: 132.8
click at [280, 437] on span at bounding box center [281, 435] width 15 height 15
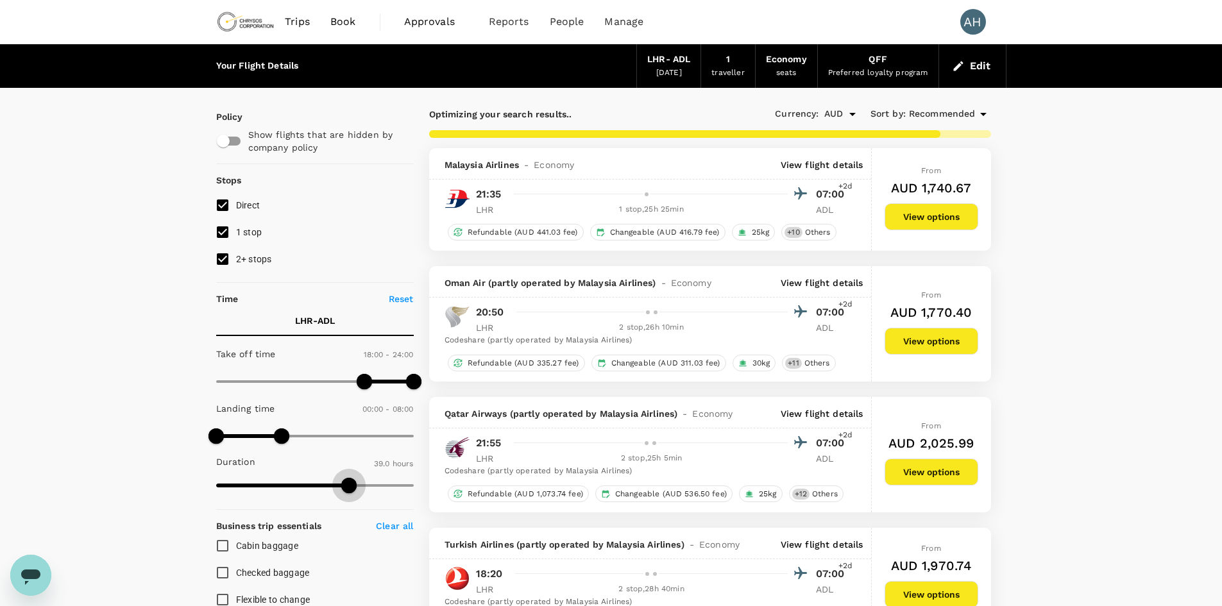
type input "2175"
drag, startPoint x: 410, startPoint y: 490, endPoint x: 330, endPoint y: 493, distance: 80.8
click at [330, 493] on span at bounding box center [329, 485] width 15 height 15
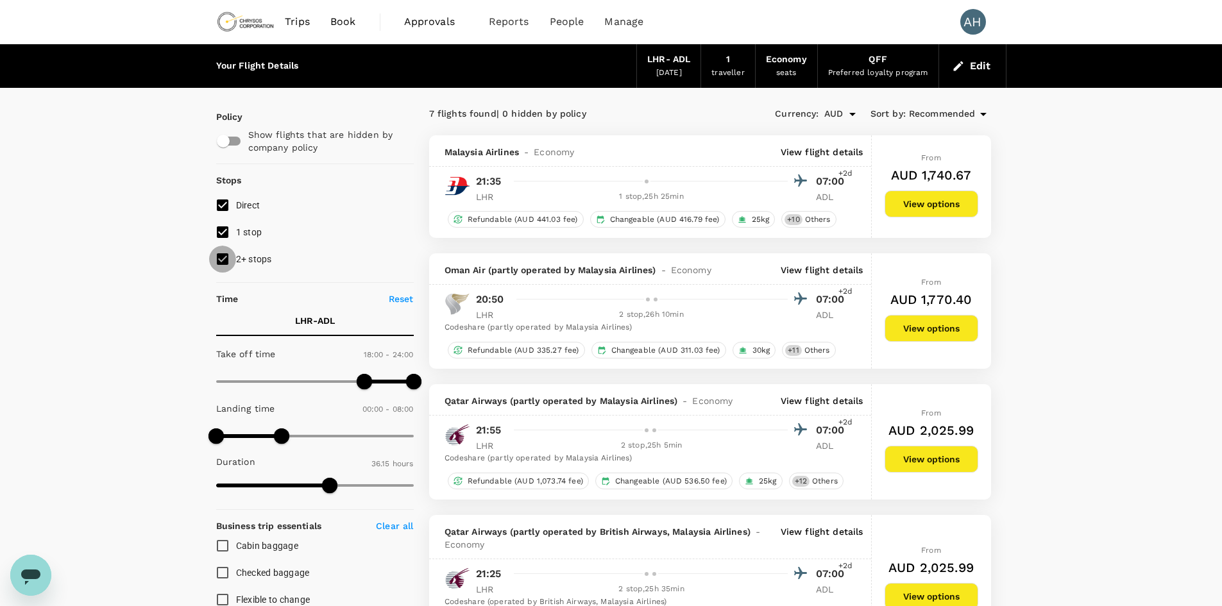
click at [225, 262] on input "2+ stops" at bounding box center [222, 259] width 27 height 27
checkbox input "false"
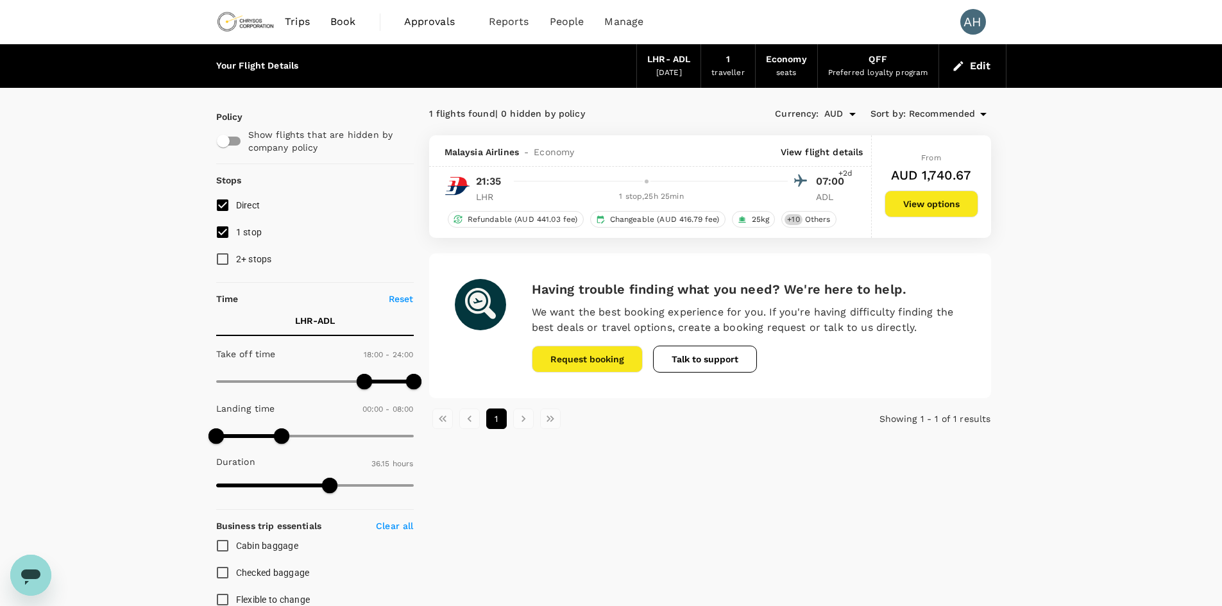
click at [909, 201] on button "View options" at bounding box center [931, 203] width 94 height 27
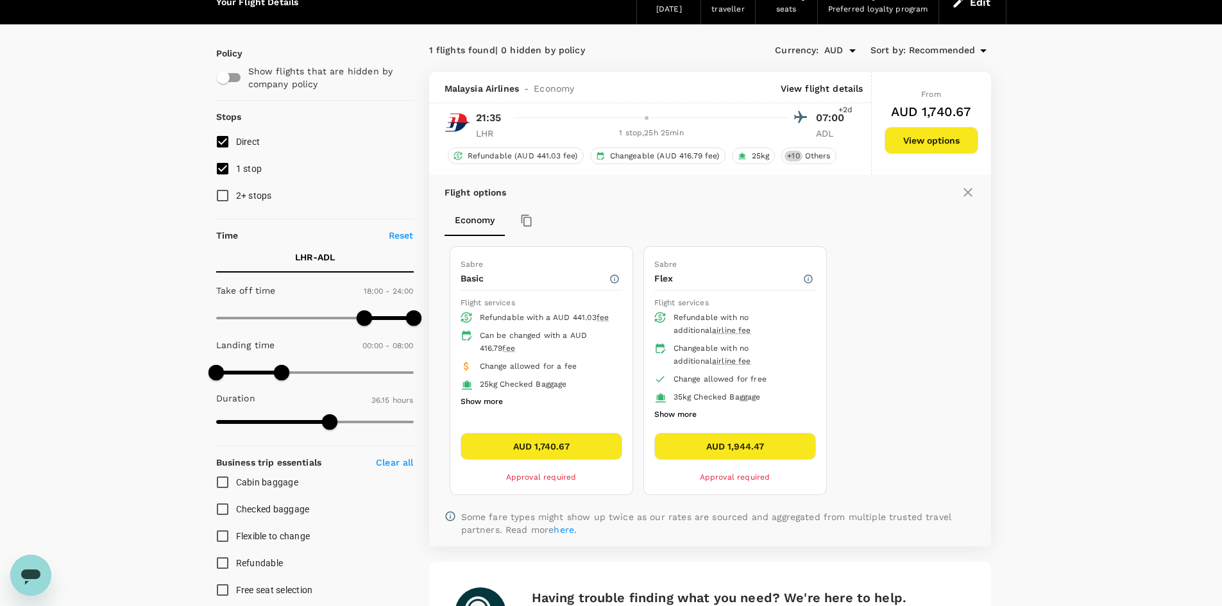
scroll to position [7, 0]
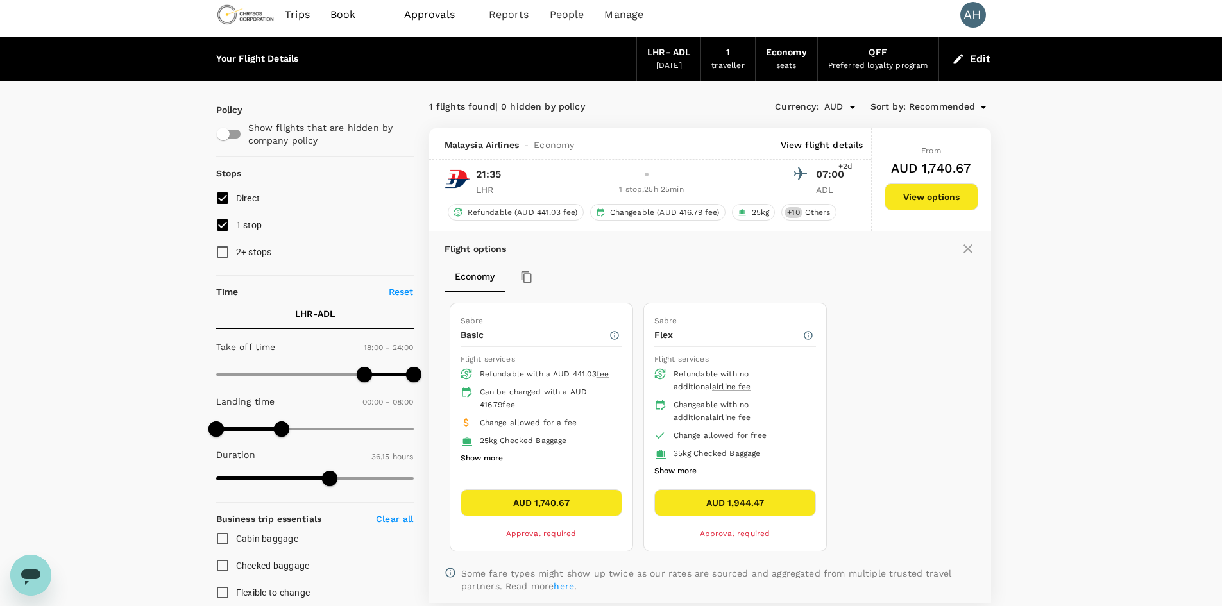
click at [825, 144] on p "View flight details" at bounding box center [821, 145] width 83 height 13
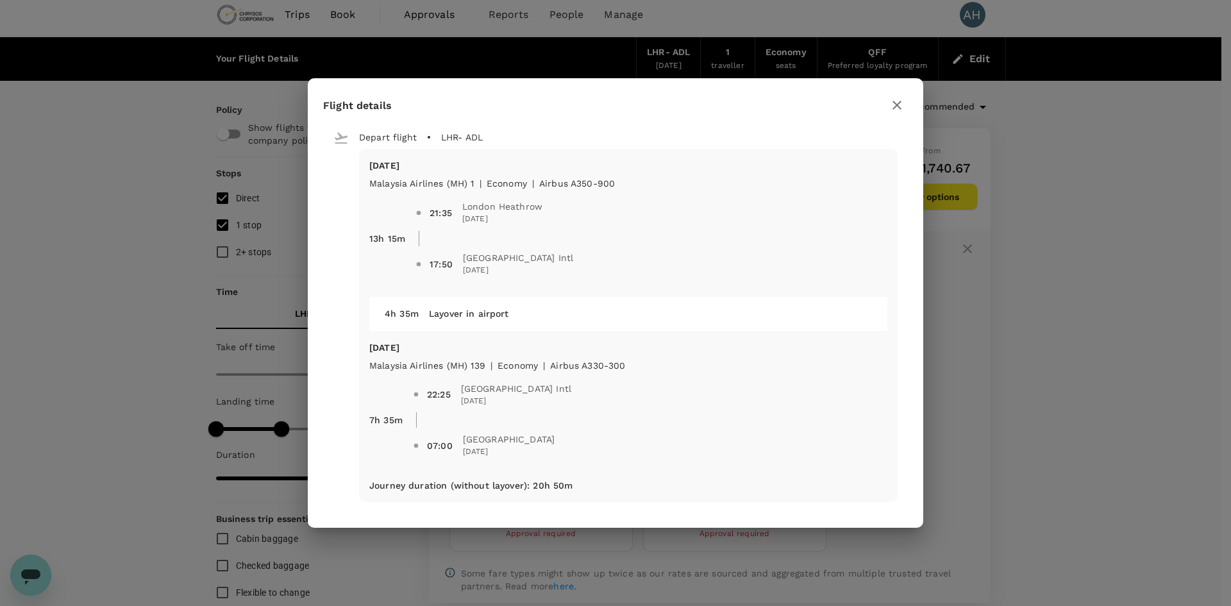
click at [895, 105] on icon "button" at bounding box center [897, 104] width 15 height 15
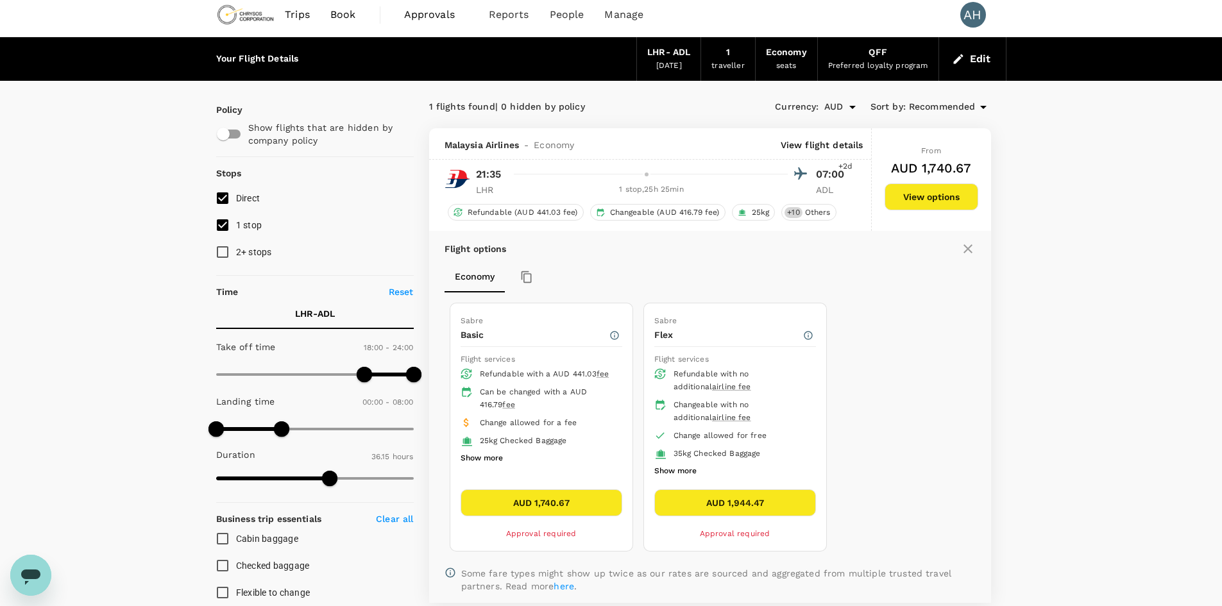
scroll to position [0, 0]
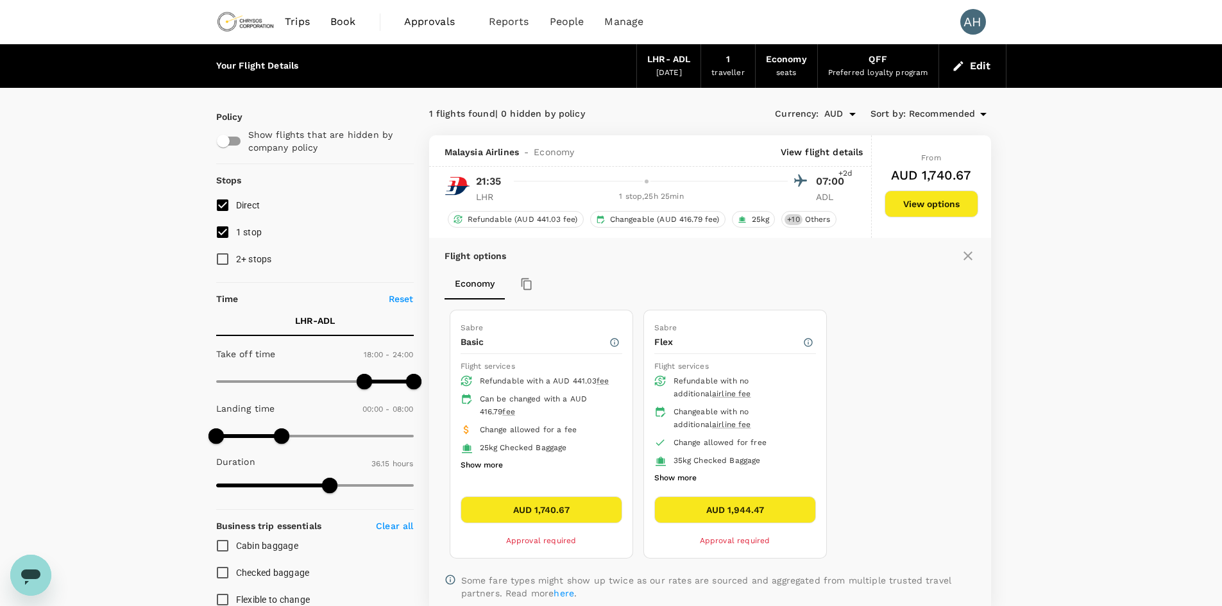
click at [674, 476] on button "Show more" at bounding box center [675, 478] width 42 height 17
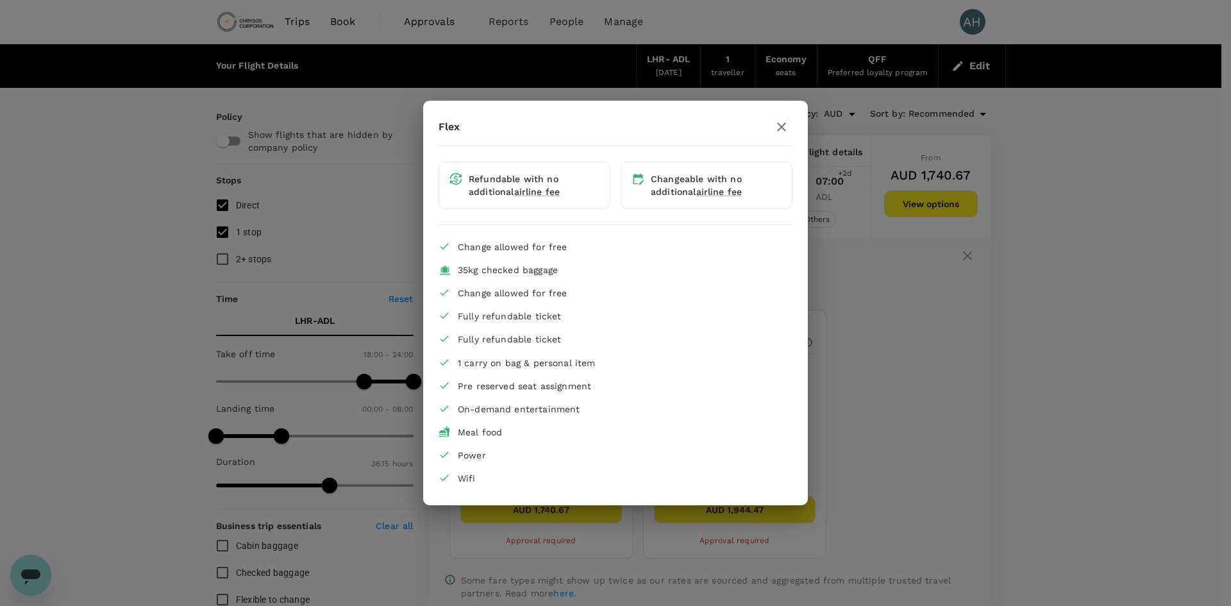
click at [780, 124] on icon "button" at bounding box center [781, 126] width 15 height 15
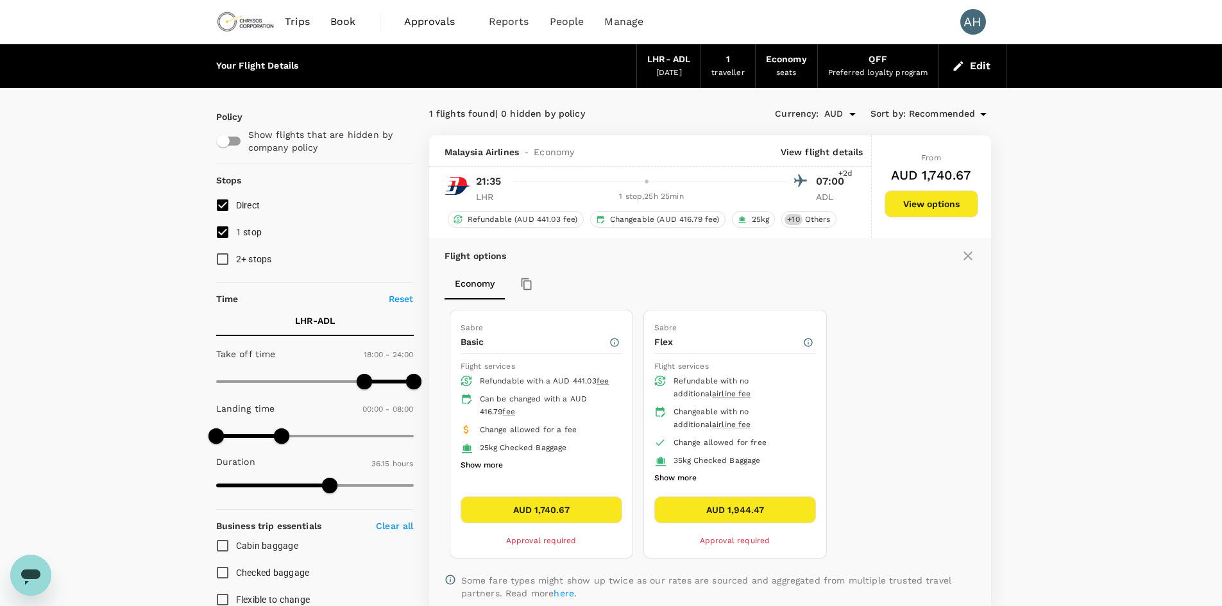
click at [709, 508] on button "AUD 1,944.47" at bounding box center [735, 509] width 162 height 27
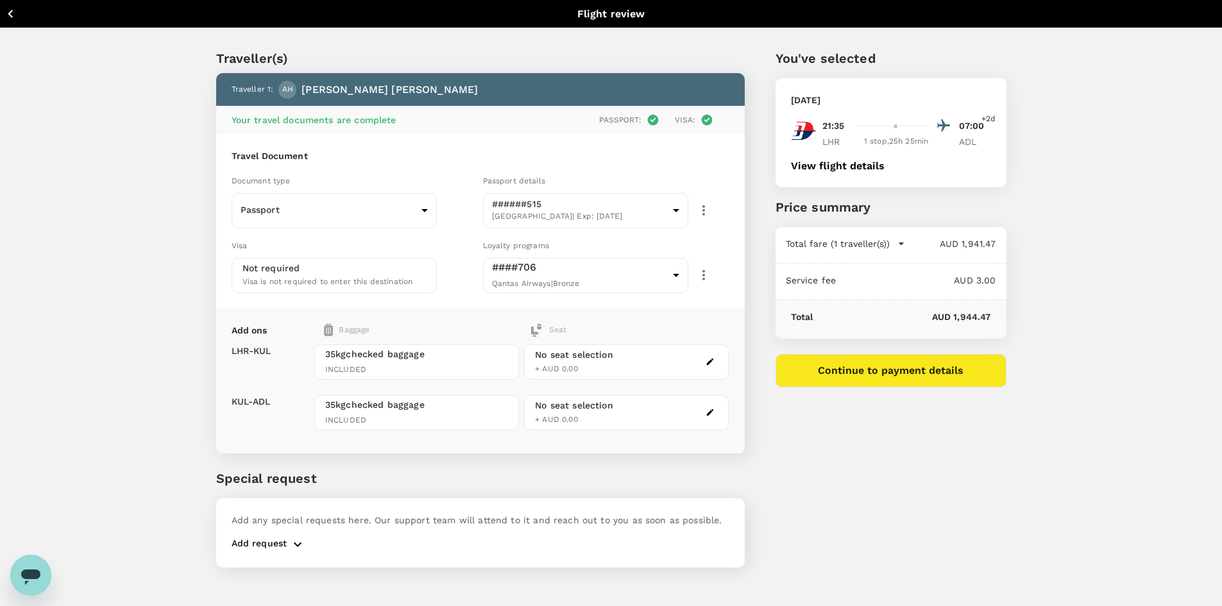
click at [260, 546] on p "Add request" at bounding box center [260, 544] width 56 height 15
click at [294, 543] on icon "button" at bounding box center [298, 544] width 8 height 4
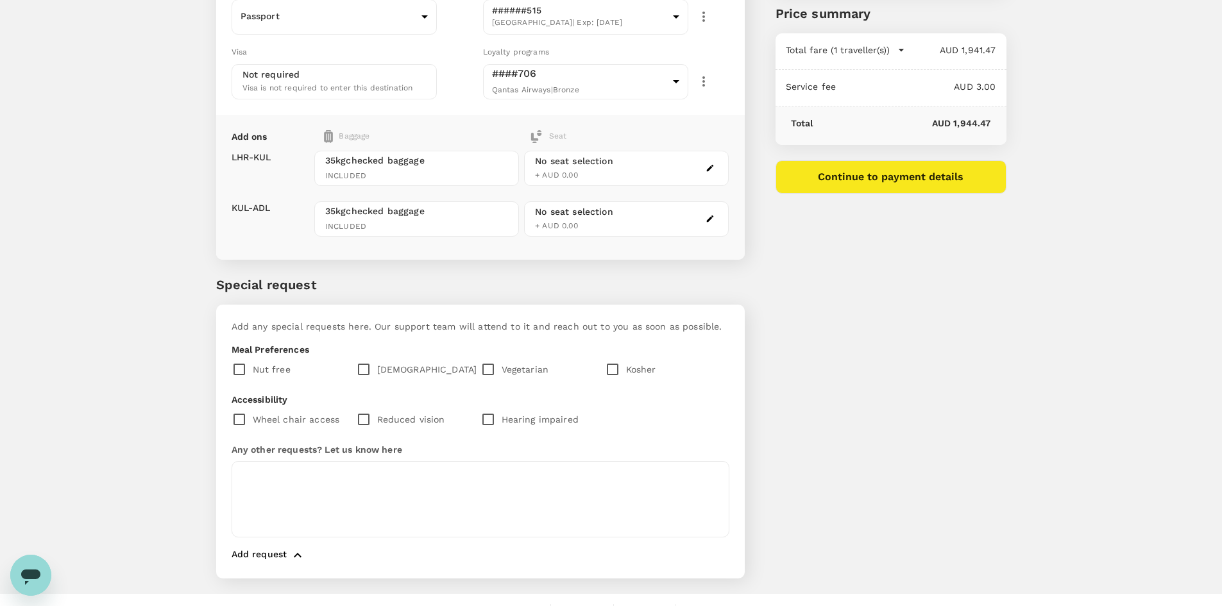
scroll to position [216, 0]
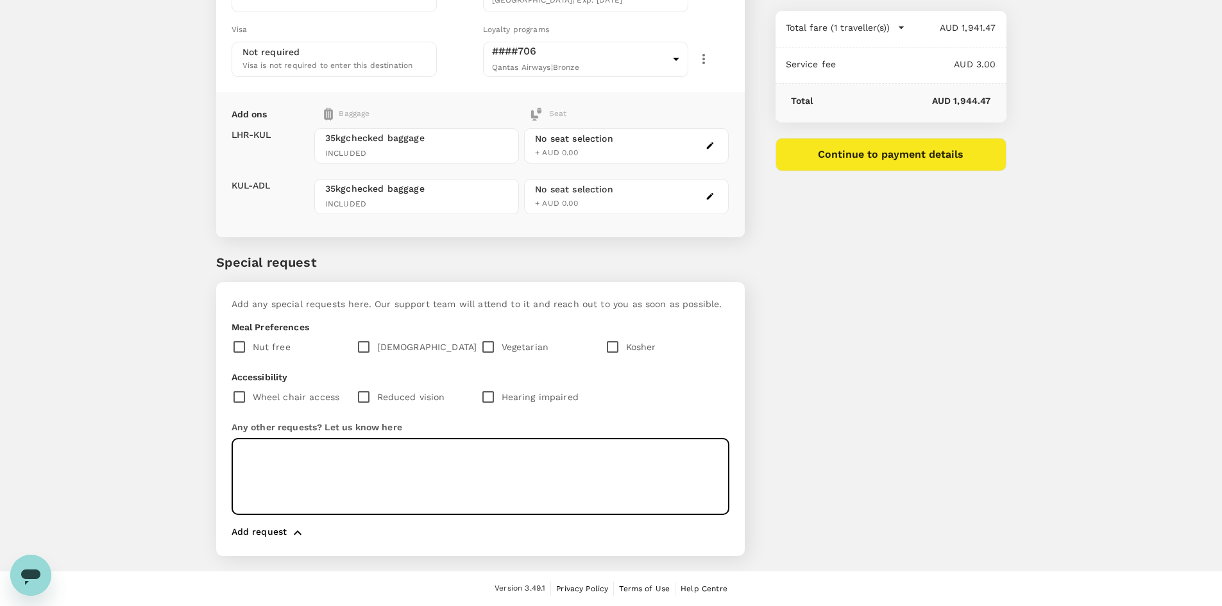
click at [303, 455] on textarea at bounding box center [481, 477] width 498 height 76
click at [292, 455] on textarea "Aisle seats please" at bounding box center [481, 477] width 498 height 76
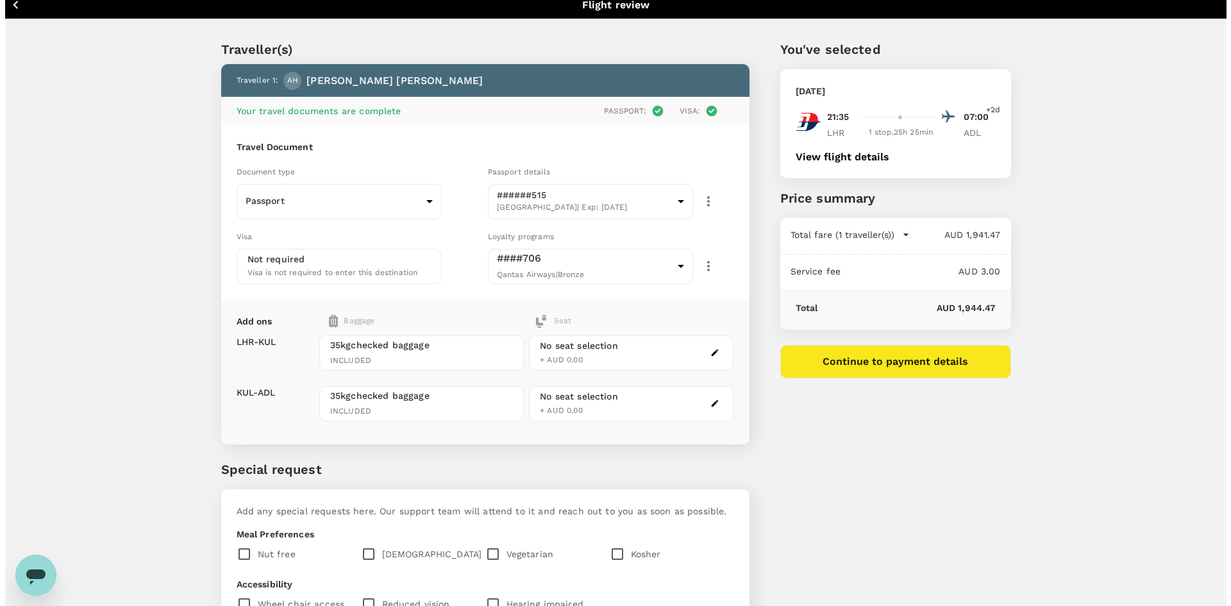
scroll to position [0, 0]
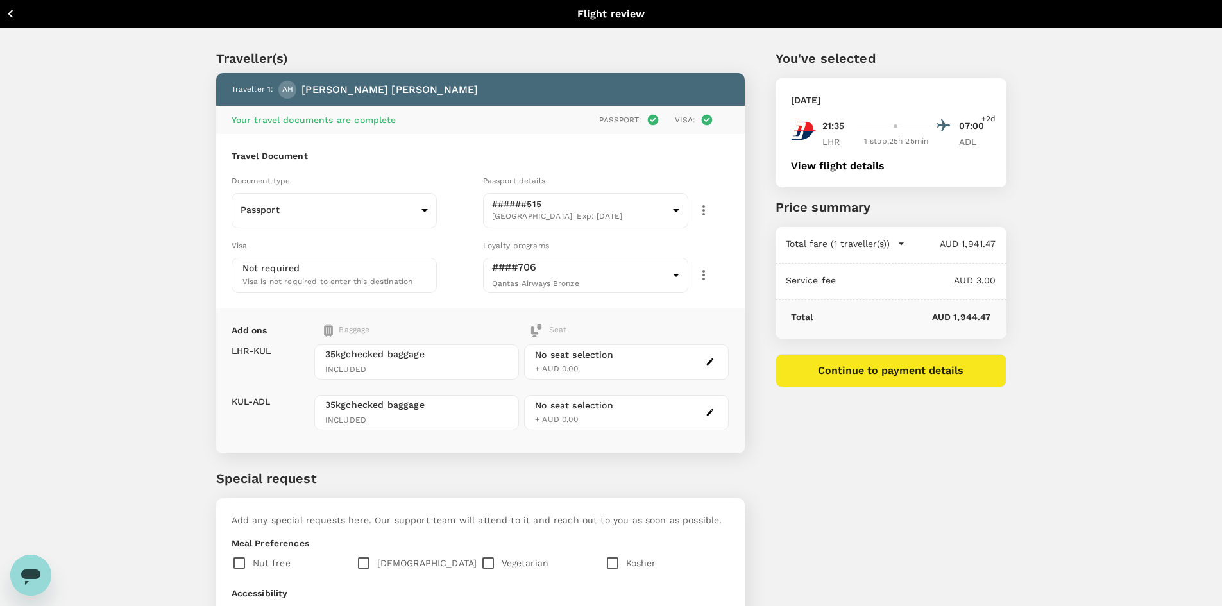
type textarea "Aisle seat please"
click at [906, 376] on button "Continue to payment details" at bounding box center [890, 370] width 231 height 33
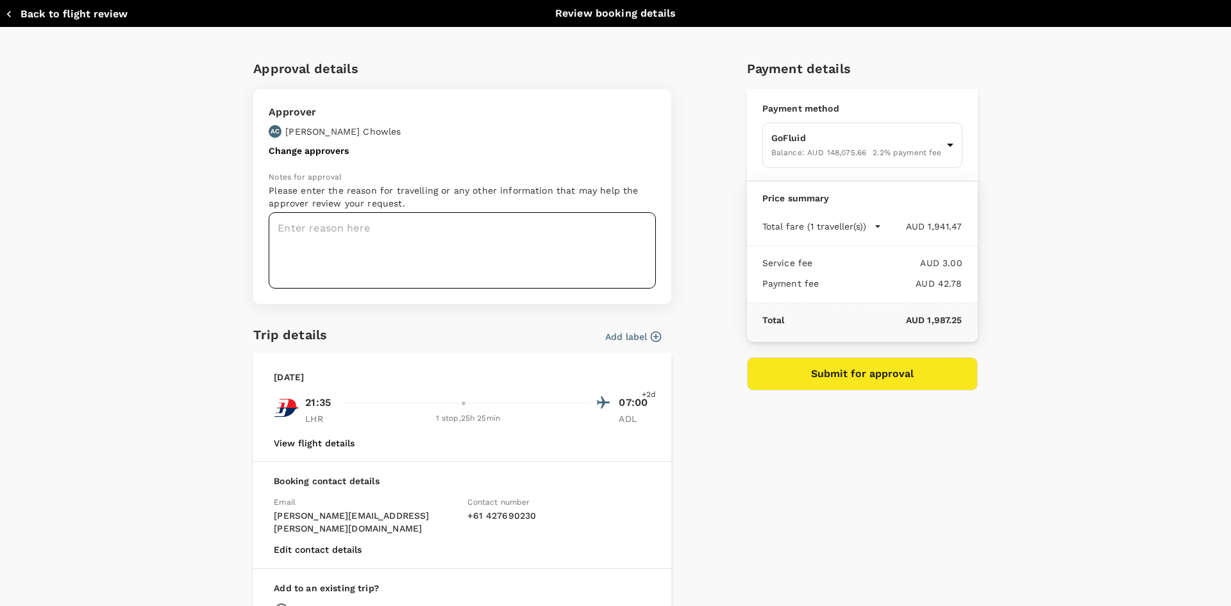
click at [382, 227] on textarea at bounding box center [462, 250] width 387 height 76
paste textarea "Visiting customer sites in [GEOGRAPHIC_DATA], [GEOGRAPHIC_DATA] and [GEOGRAPHIC…"
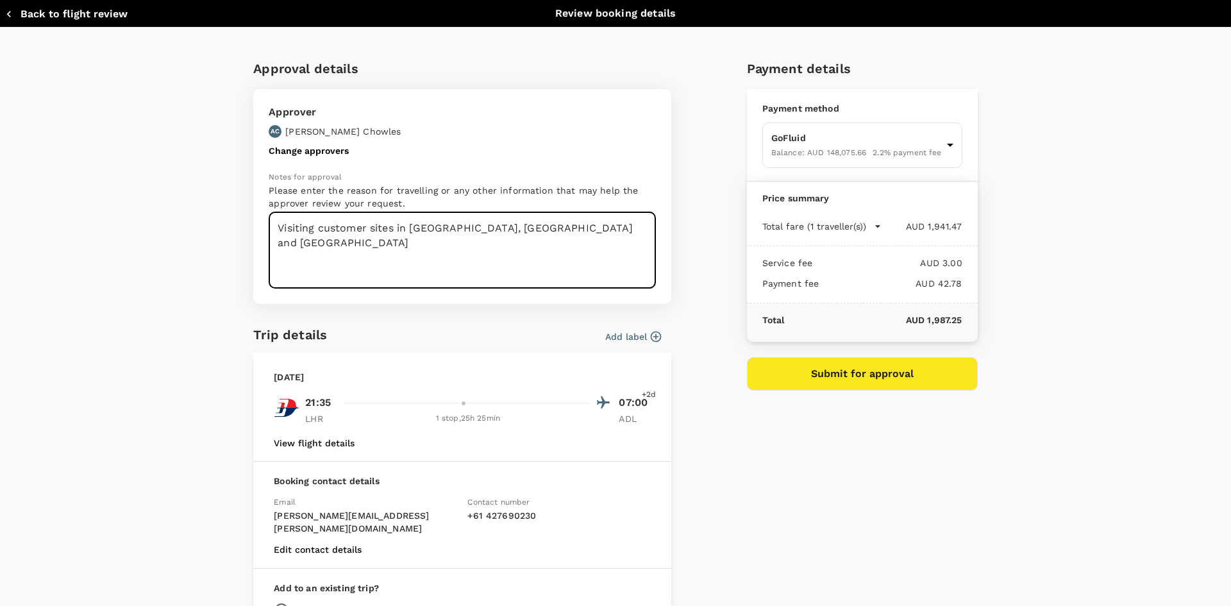
type textarea "Visiting customer sites in [GEOGRAPHIC_DATA], [GEOGRAPHIC_DATA] and [GEOGRAPHIC…"
click at [870, 375] on button "Submit for approval" at bounding box center [862, 373] width 231 height 33
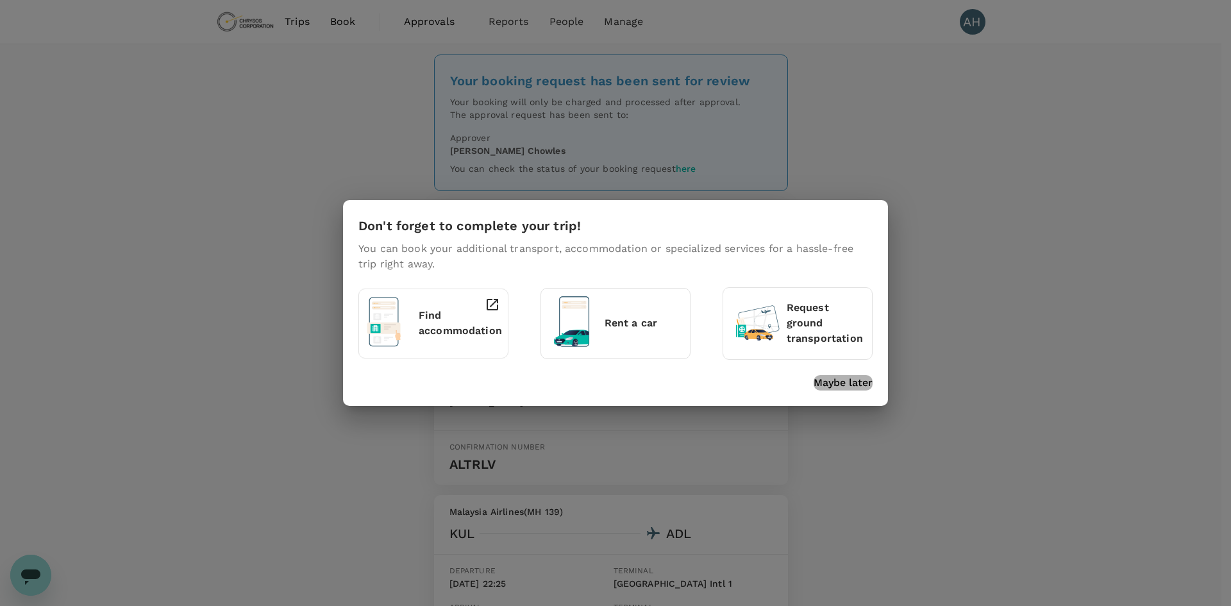
click at [850, 385] on p "Maybe later" at bounding box center [843, 382] width 59 height 15
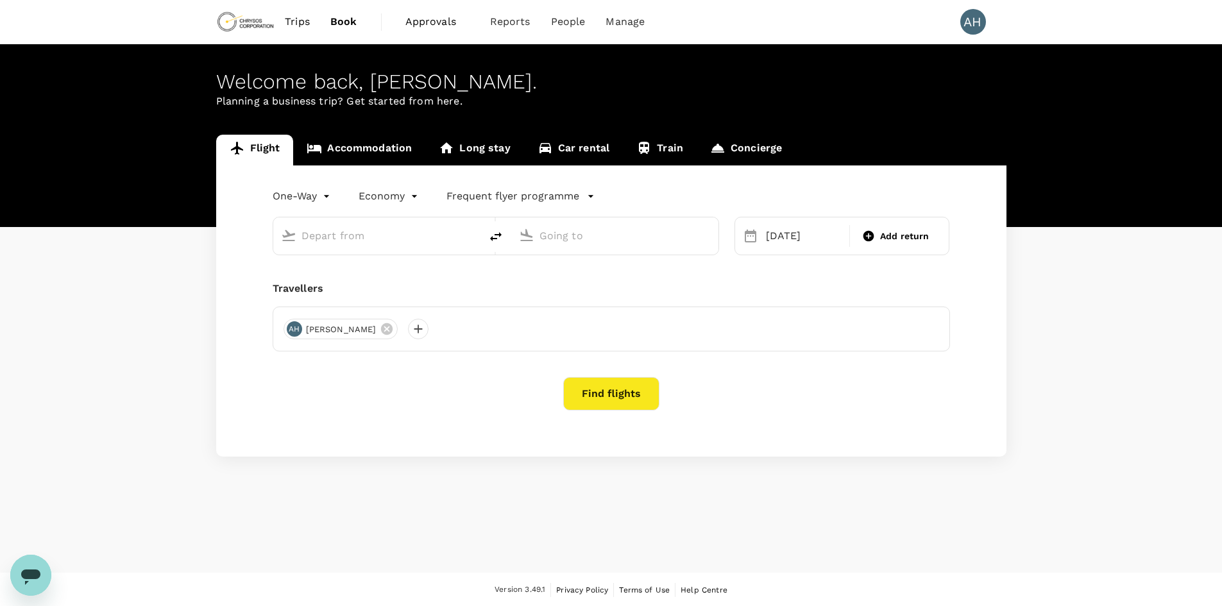
type input "London Heathrow (LHR)"
type input "Adelaide (ADL)"
